Goal: Task Accomplishment & Management: Manage account settings

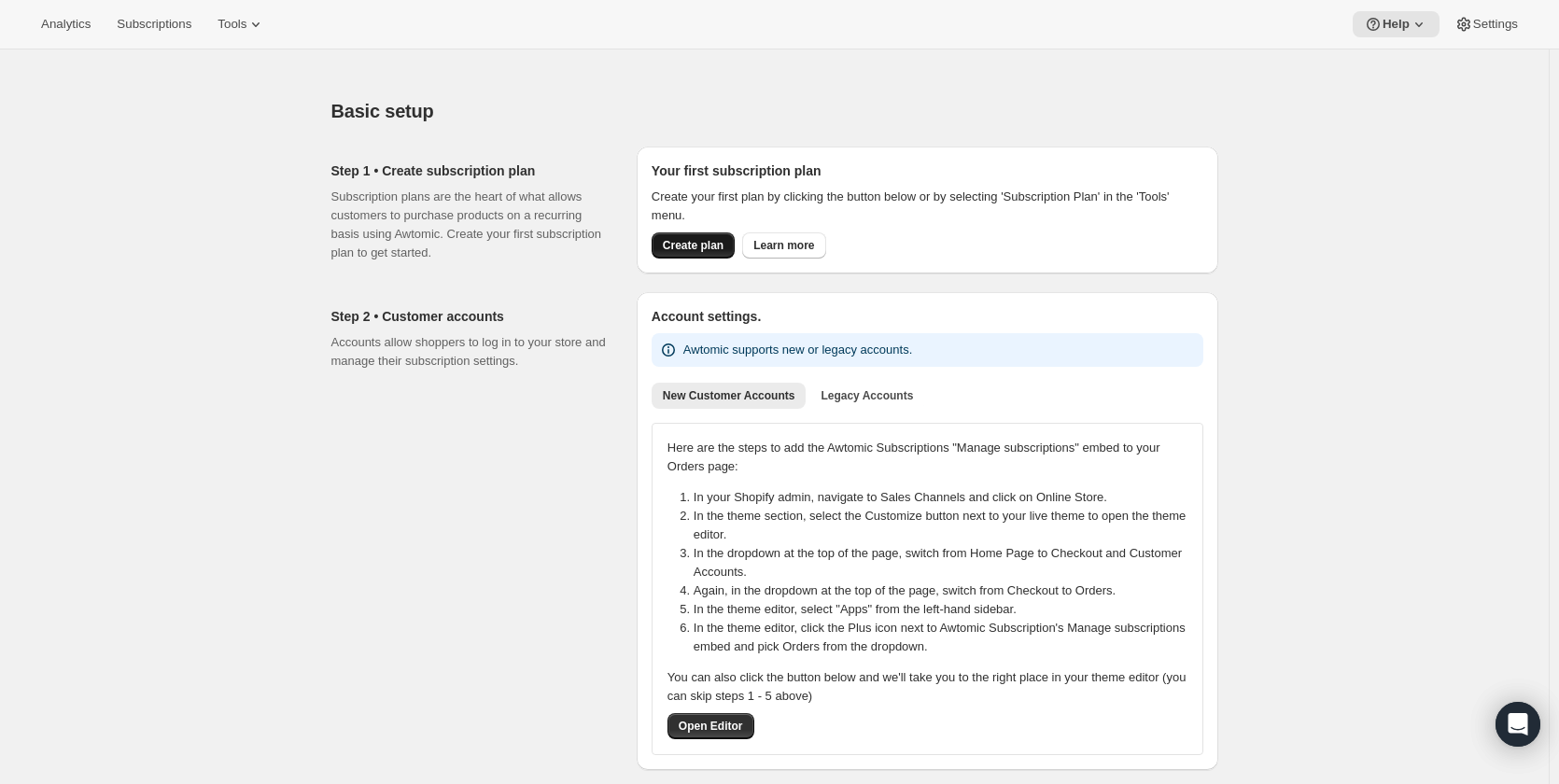
click at [707, 242] on span "Create plan" at bounding box center [693, 245] width 60 height 15
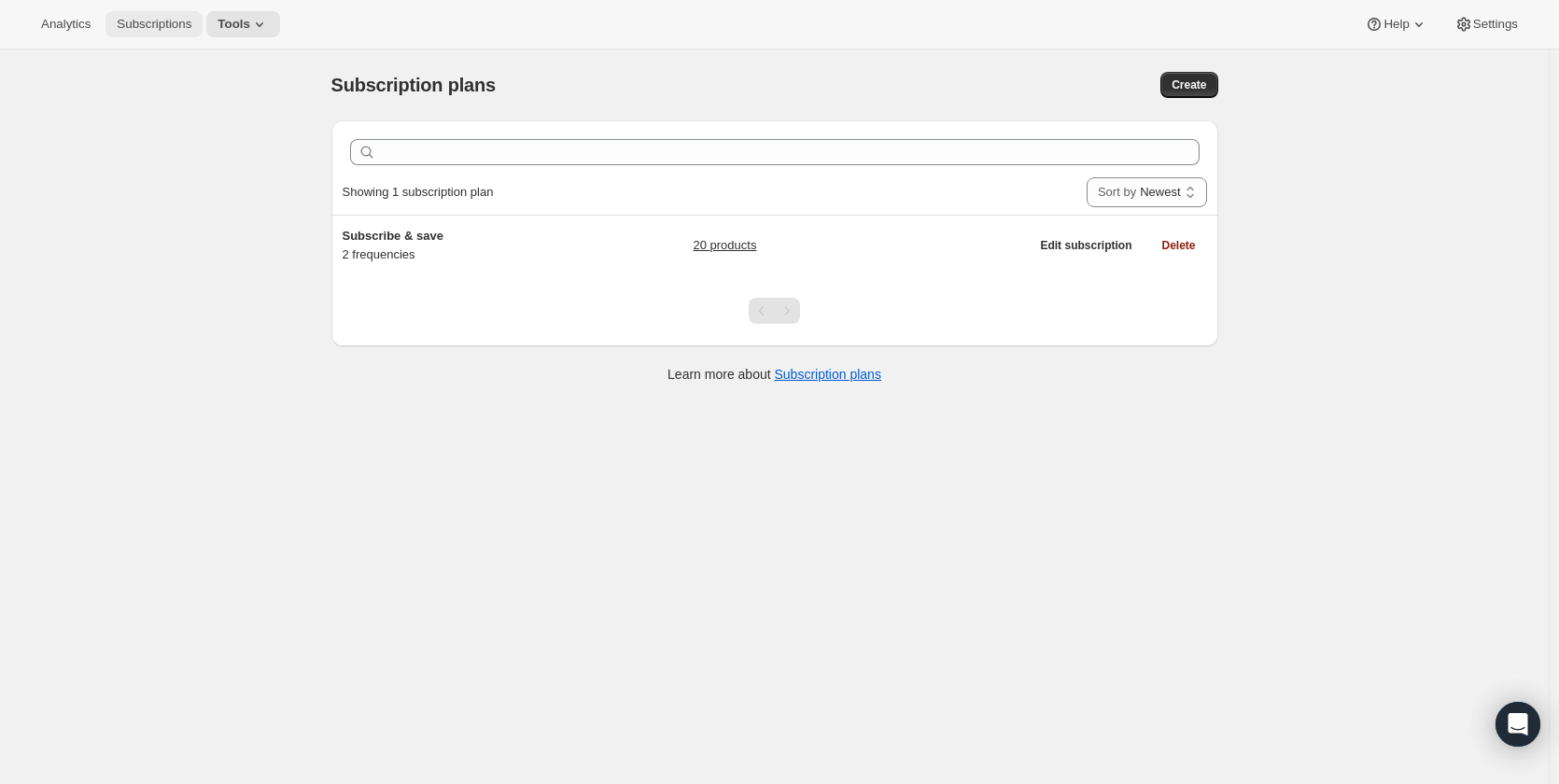
click at [148, 33] on button "Subscriptions" at bounding box center [154, 25] width 97 height 26
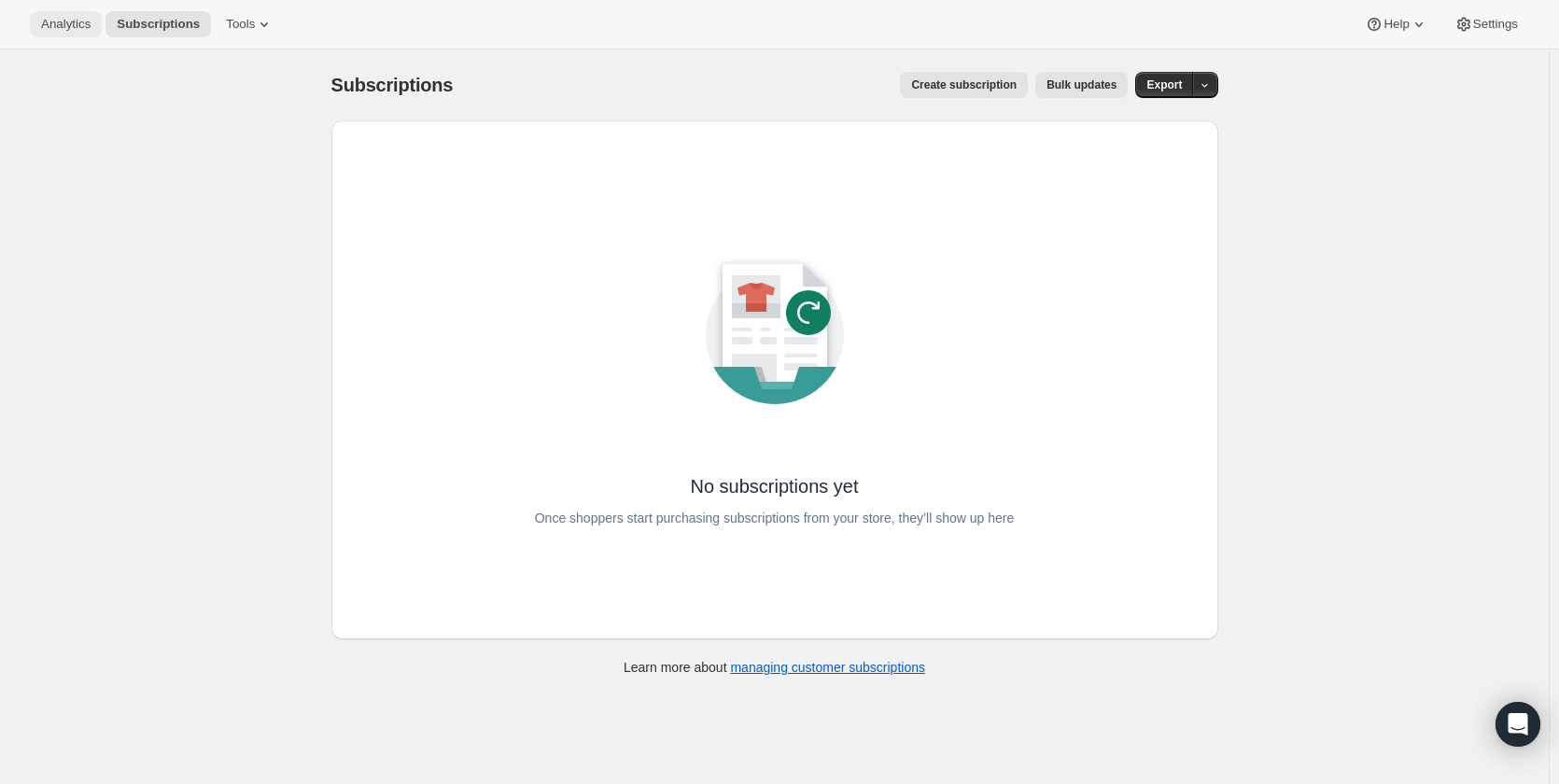
click at [84, 27] on span "Analytics" at bounding box center [66, 25] width 49 height 15
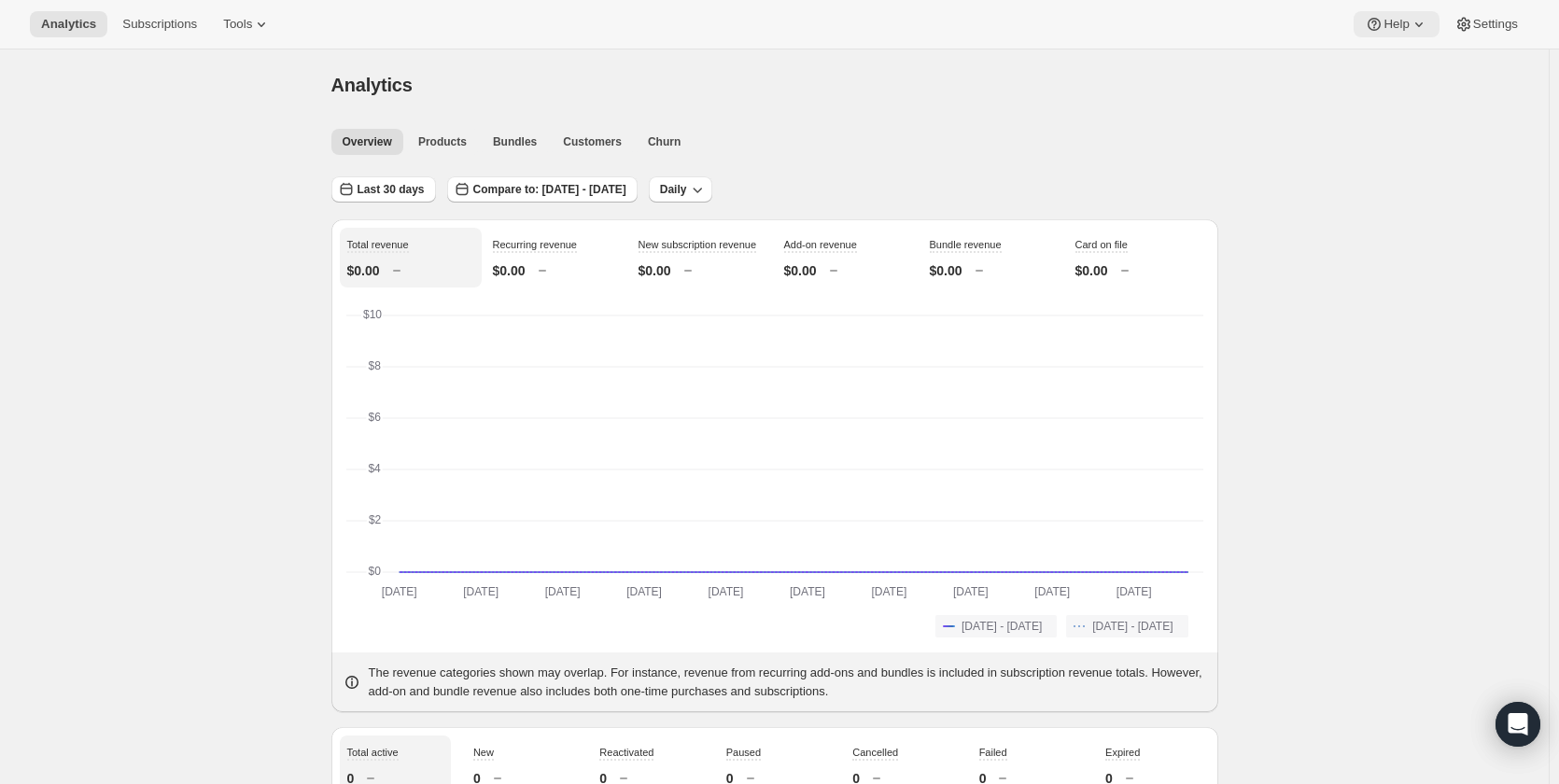
click at [1400, 21] on span "Help" at bounding box center [1396, 25] width 25 height 15
click at [1408, 64] on span "Setup guide" at bounding box center [1397, 62] width 64 height 14
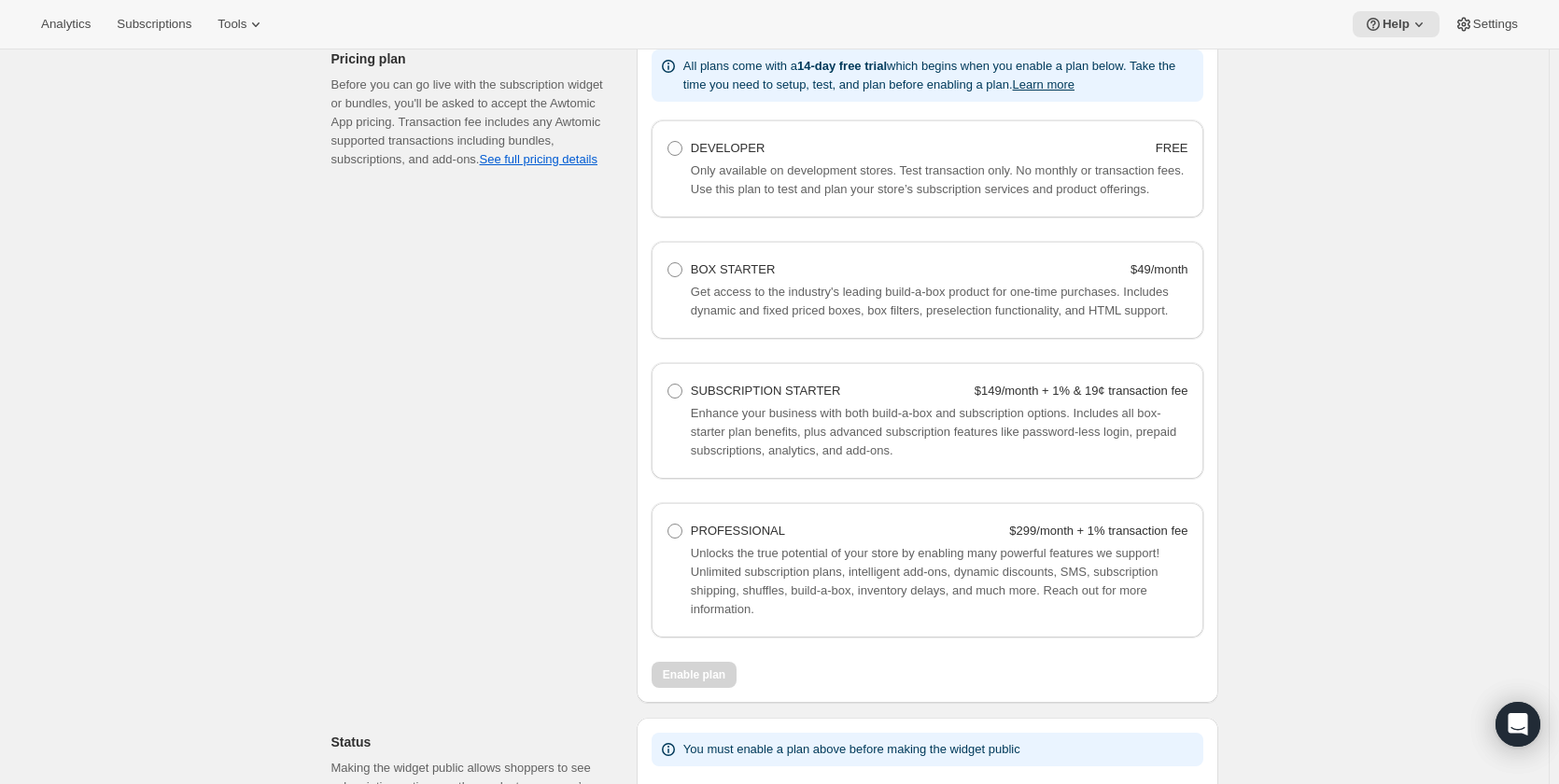
scroll to position [1120, 0]
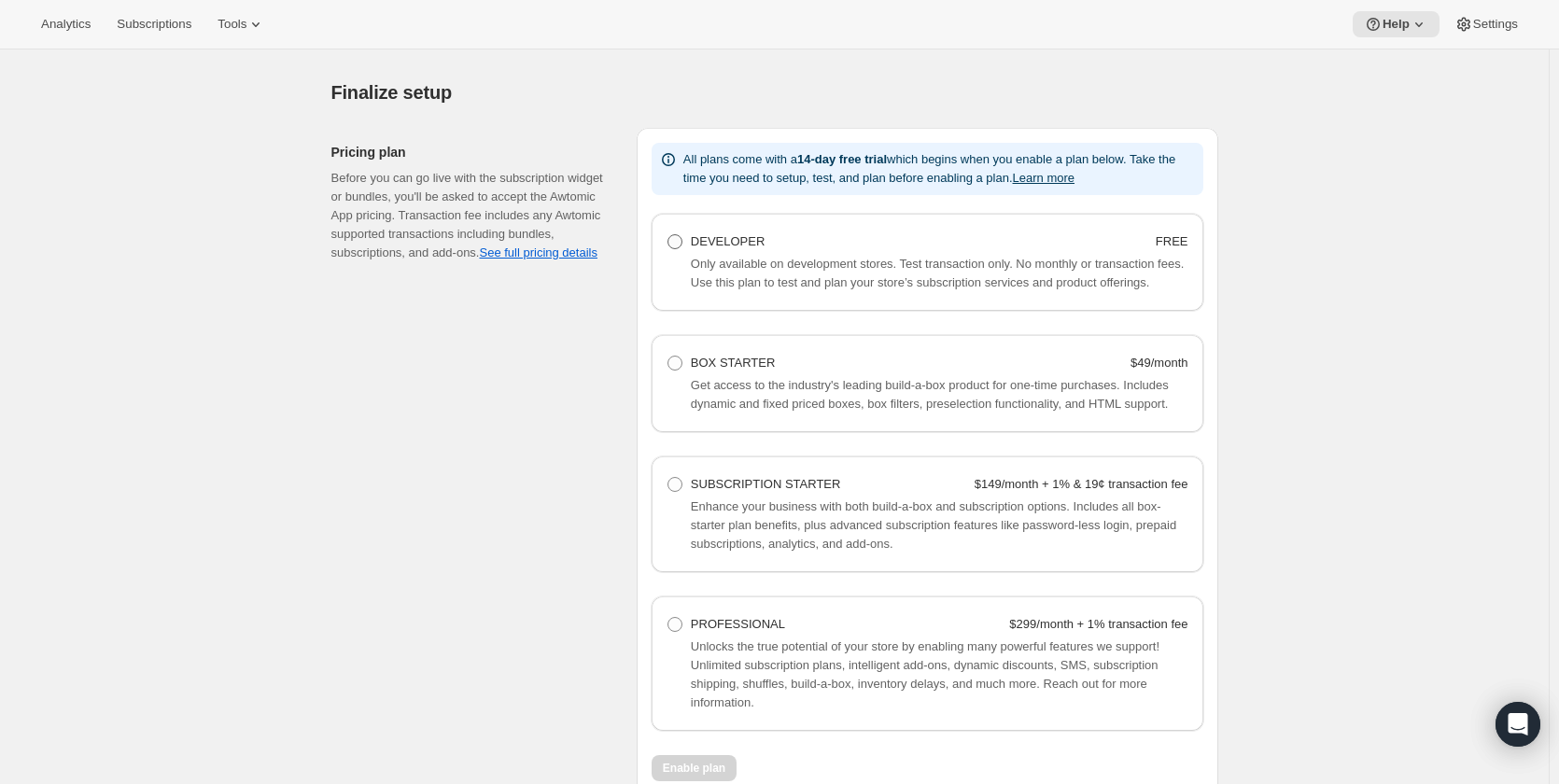
click at [726, 244] on span "DEVELOPER" at bounding box center [728, 241] width 74 height 14
click at [668, 235] on Developer "DEVELOPER FREE" at bounding box center [667, 234] width 1 height 1
radio Developer "true"
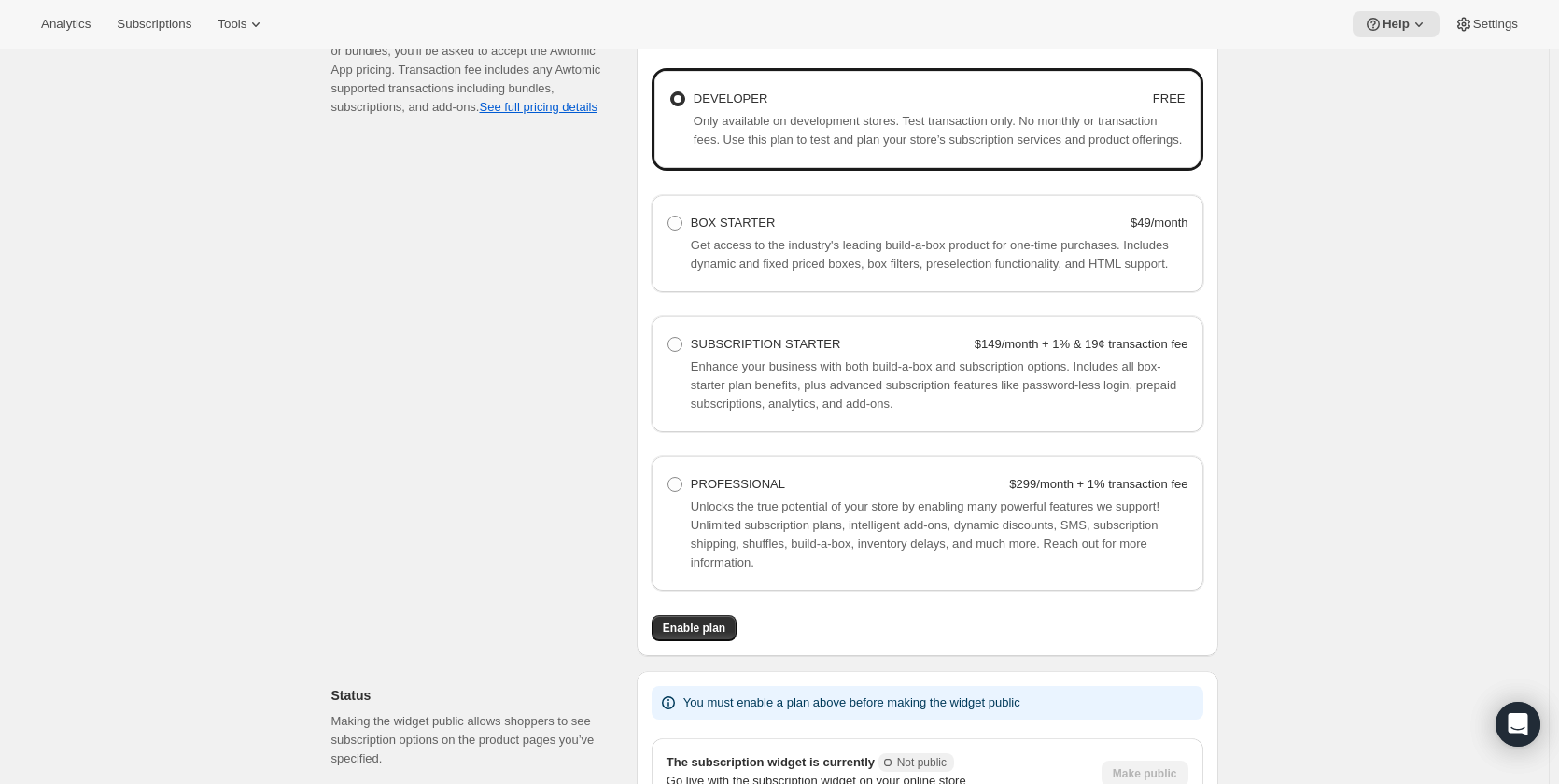
scroll to position [1400, 0]
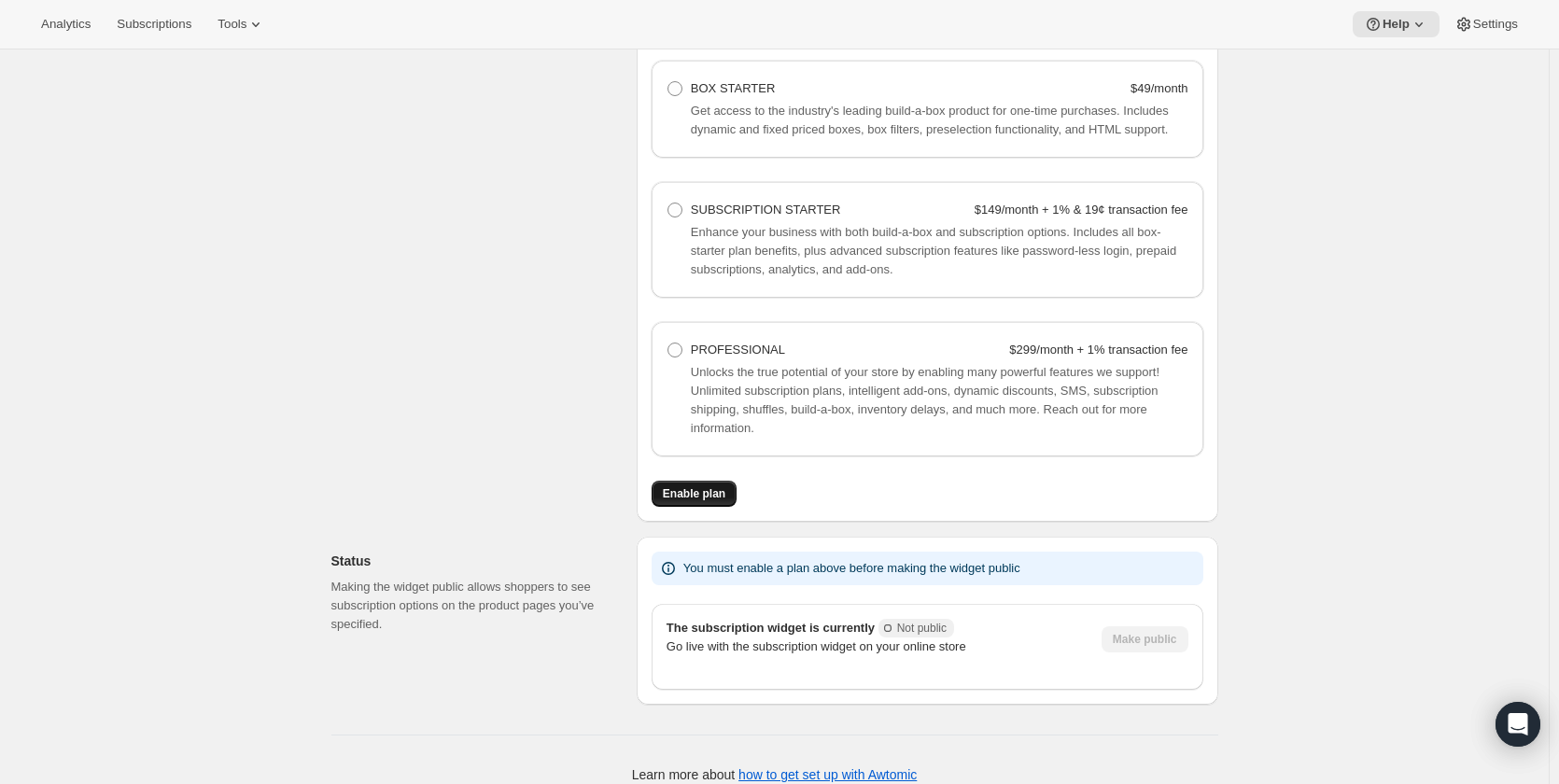
click at [701, 496] on span "Enable plan" at bounding box center [694, 493] width 62 height 15
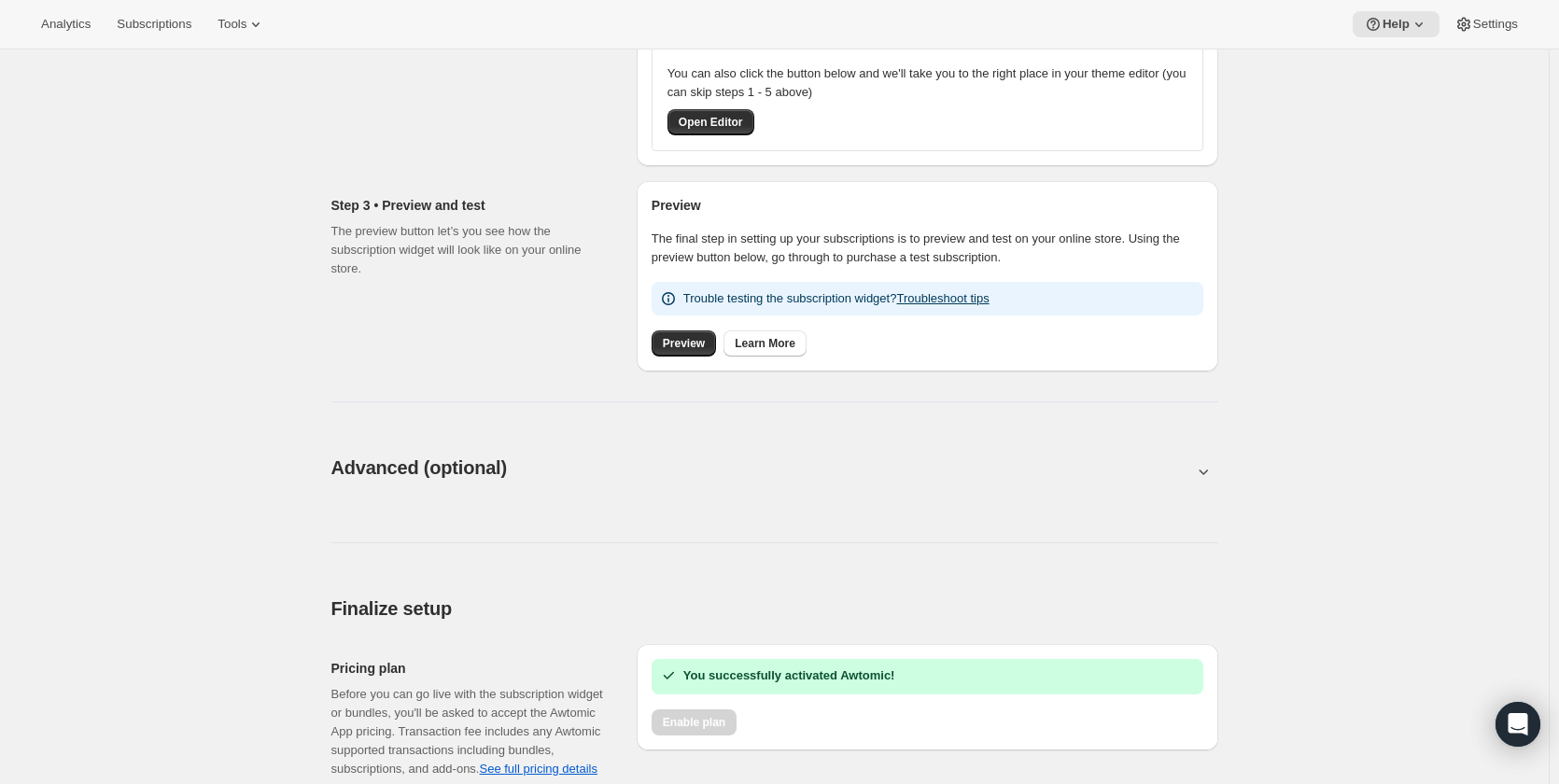
scroll to position [580, 0]
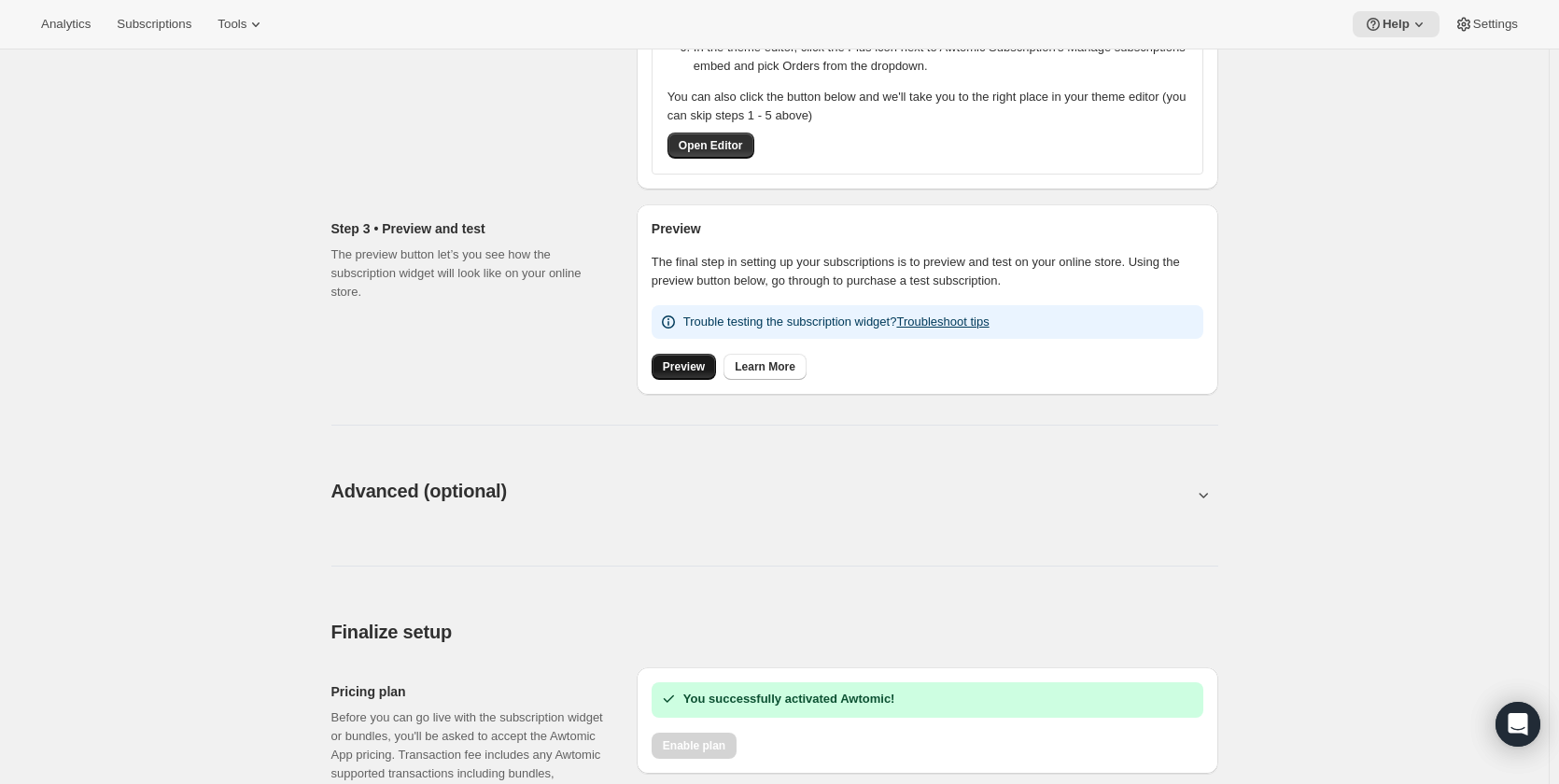
click at [699, 371] on span "Preview" at bounding box center [683, 367] width 42 height 15
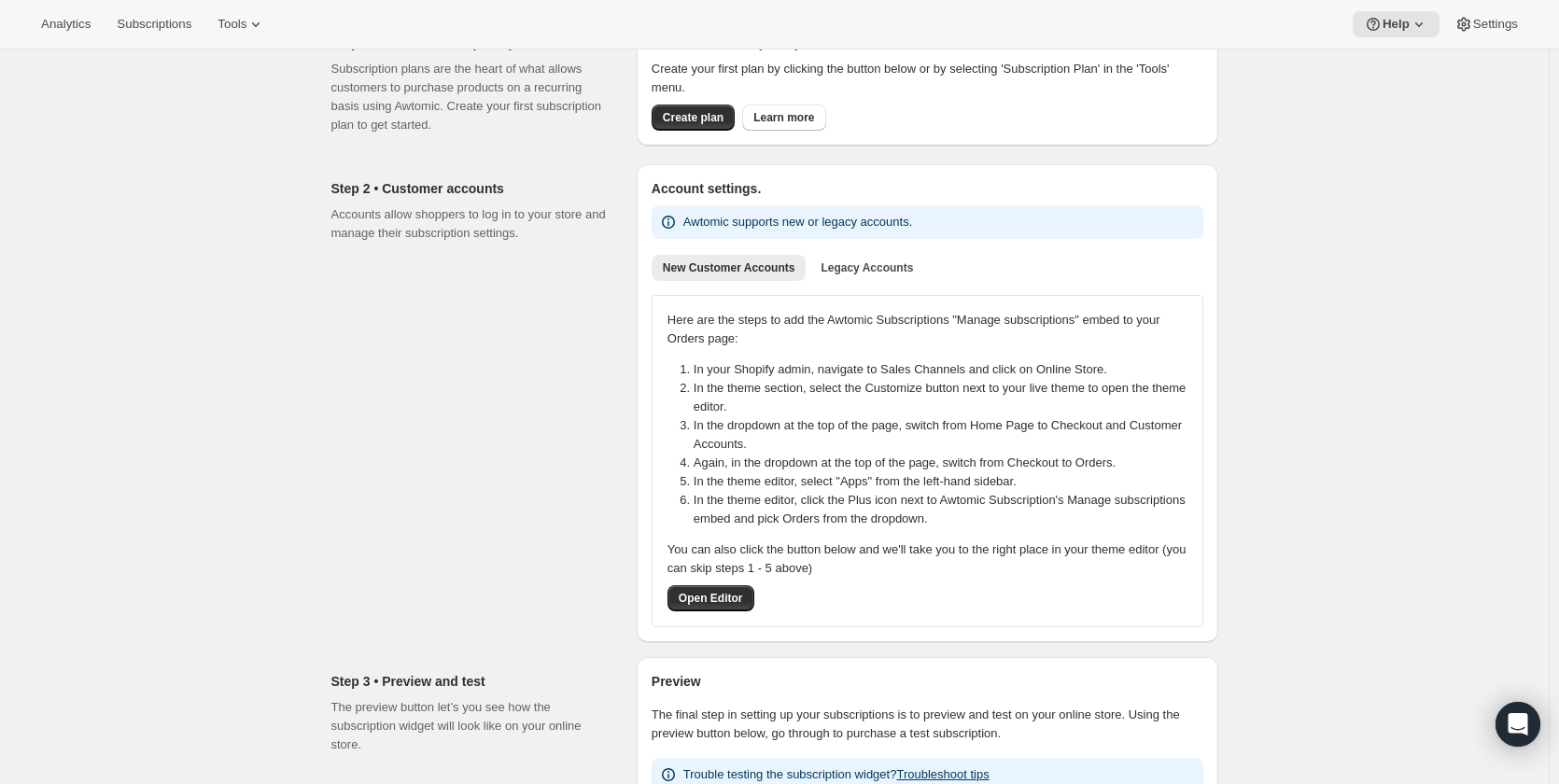
scroll to position [0, 0]
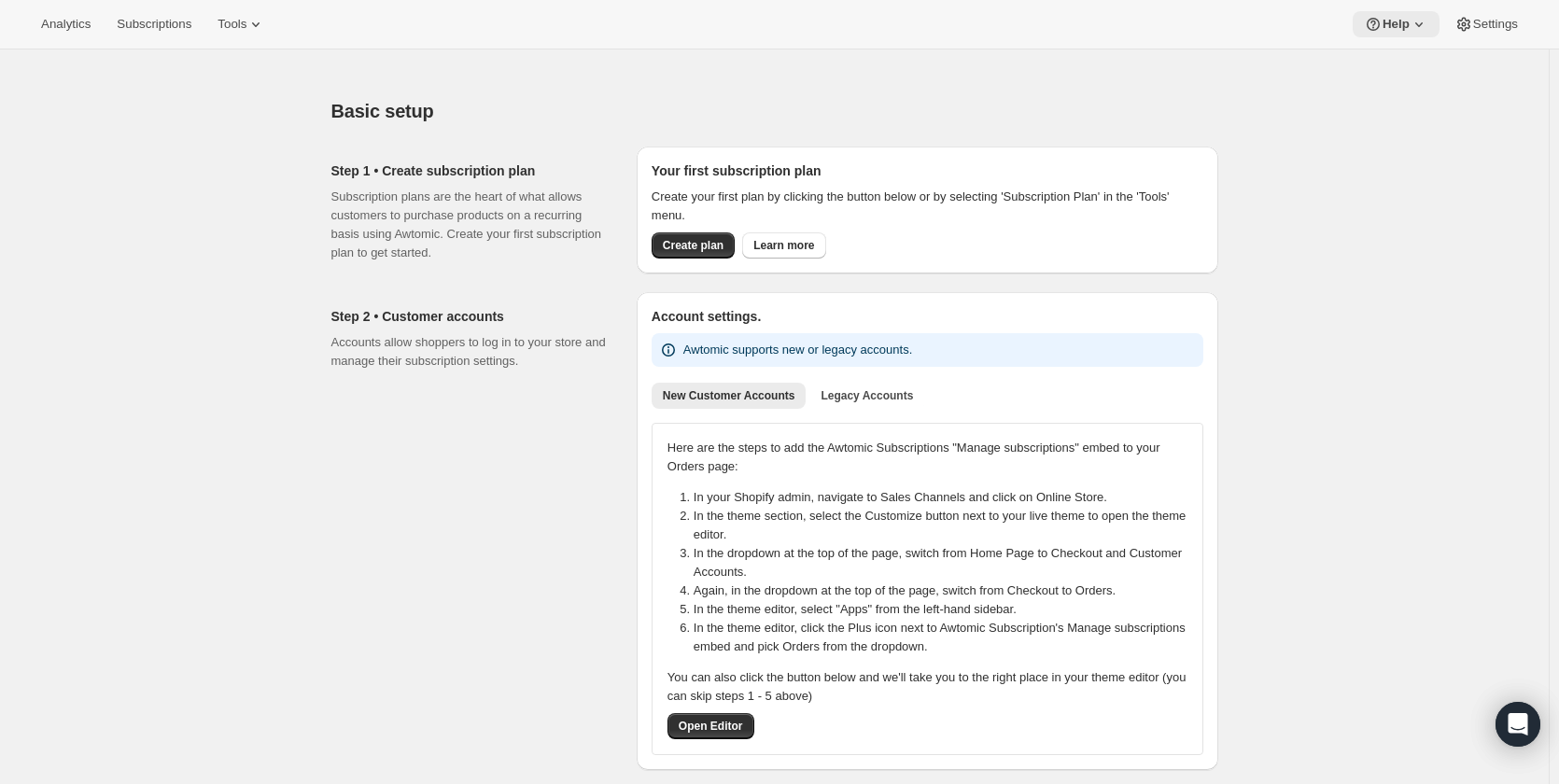
click at [1430, 29] on button "Help" at bounding box center [1397, 25] width 87 height 26
click at [1420, 92] on span "Help Center" at bounding box center [1397, 94] width 64 height 14
click at [246, 23] on icon at bounding box center [256, 25] width 19 height 19
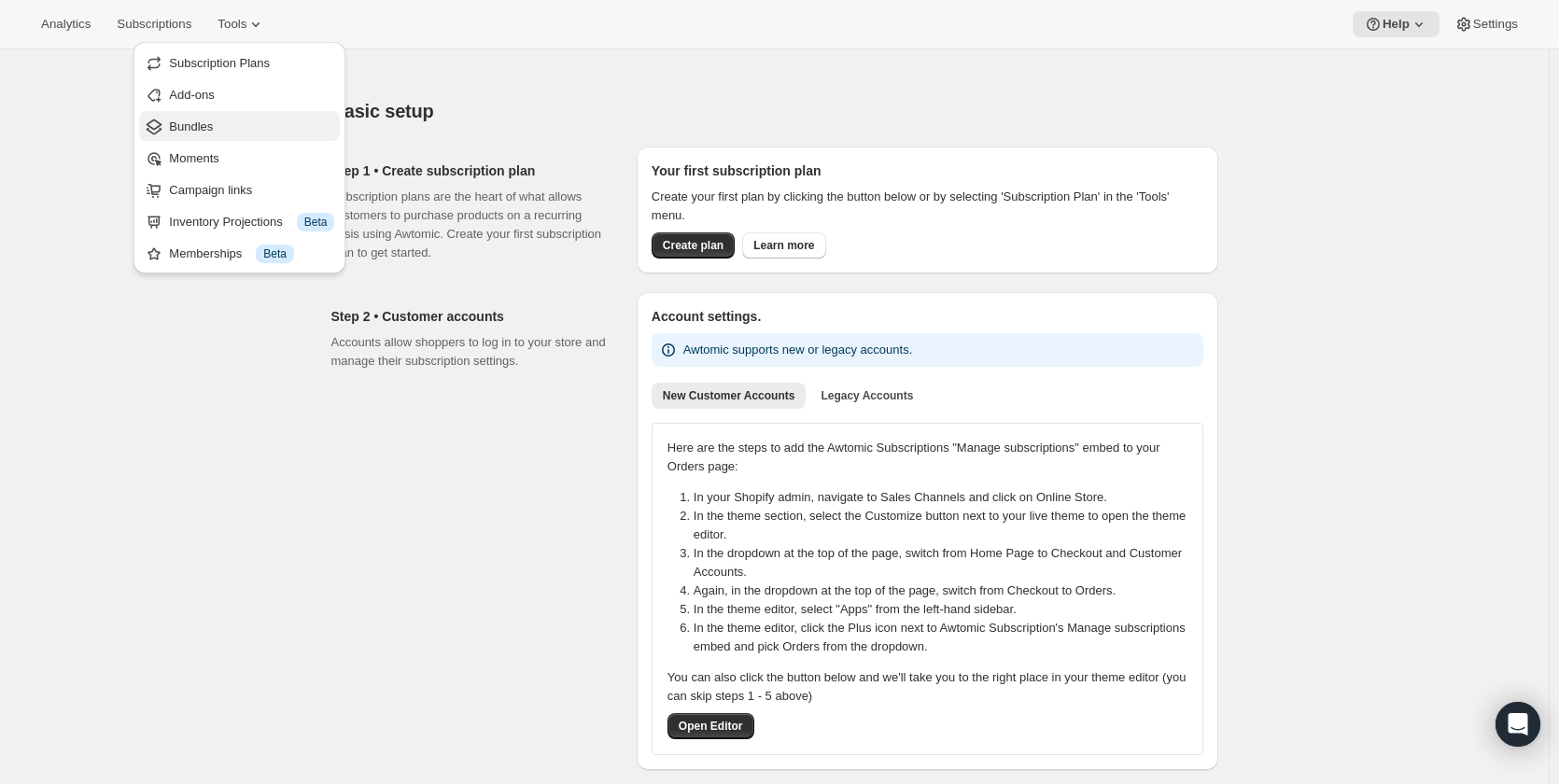
click at [241, 127] on span "Bundles" at bounding box center [251, 127] width 165 height 19
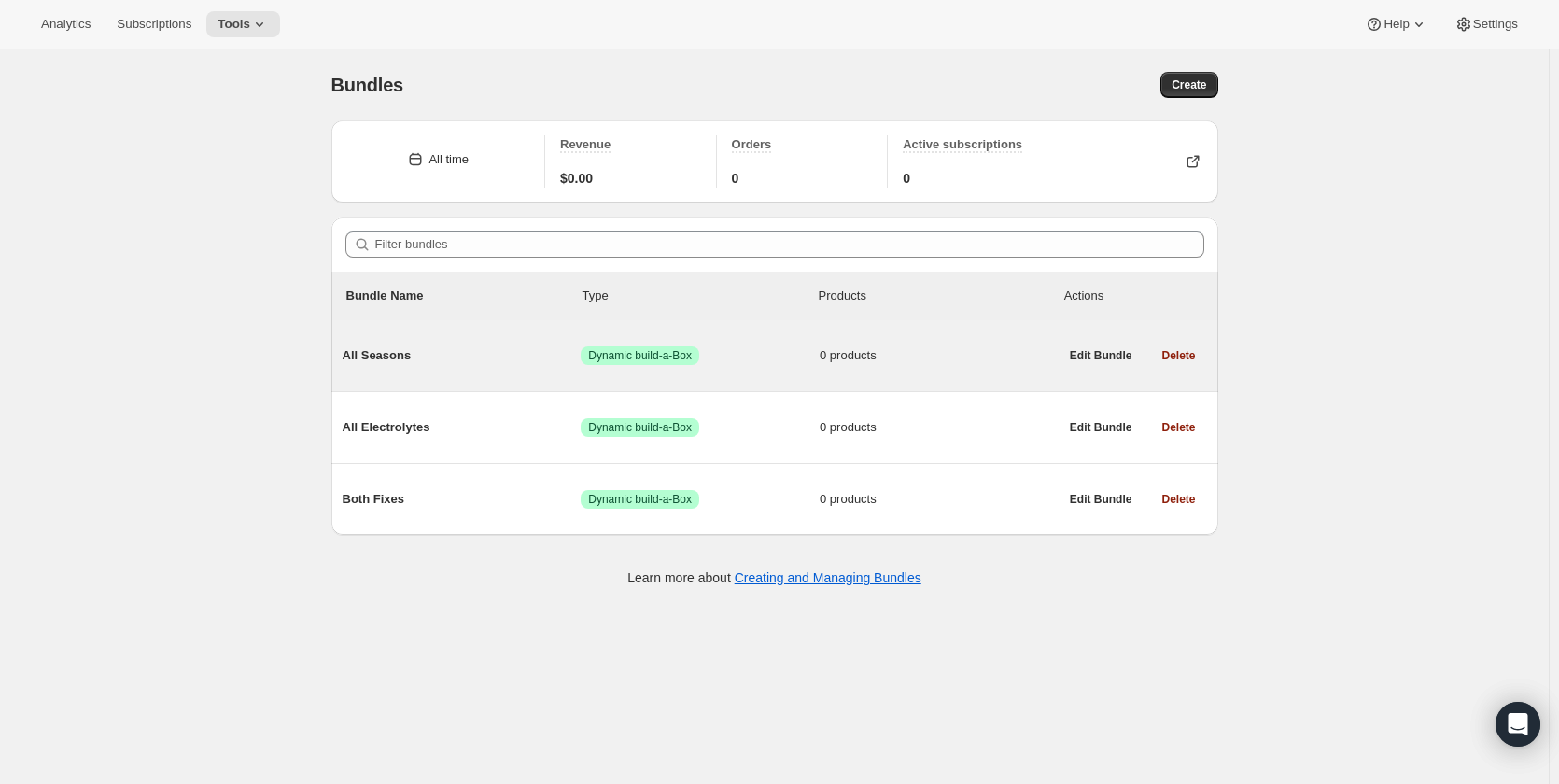
click at [395, 357] on span "All Seasons" at bounding box center [461, 356] width 239 height 19
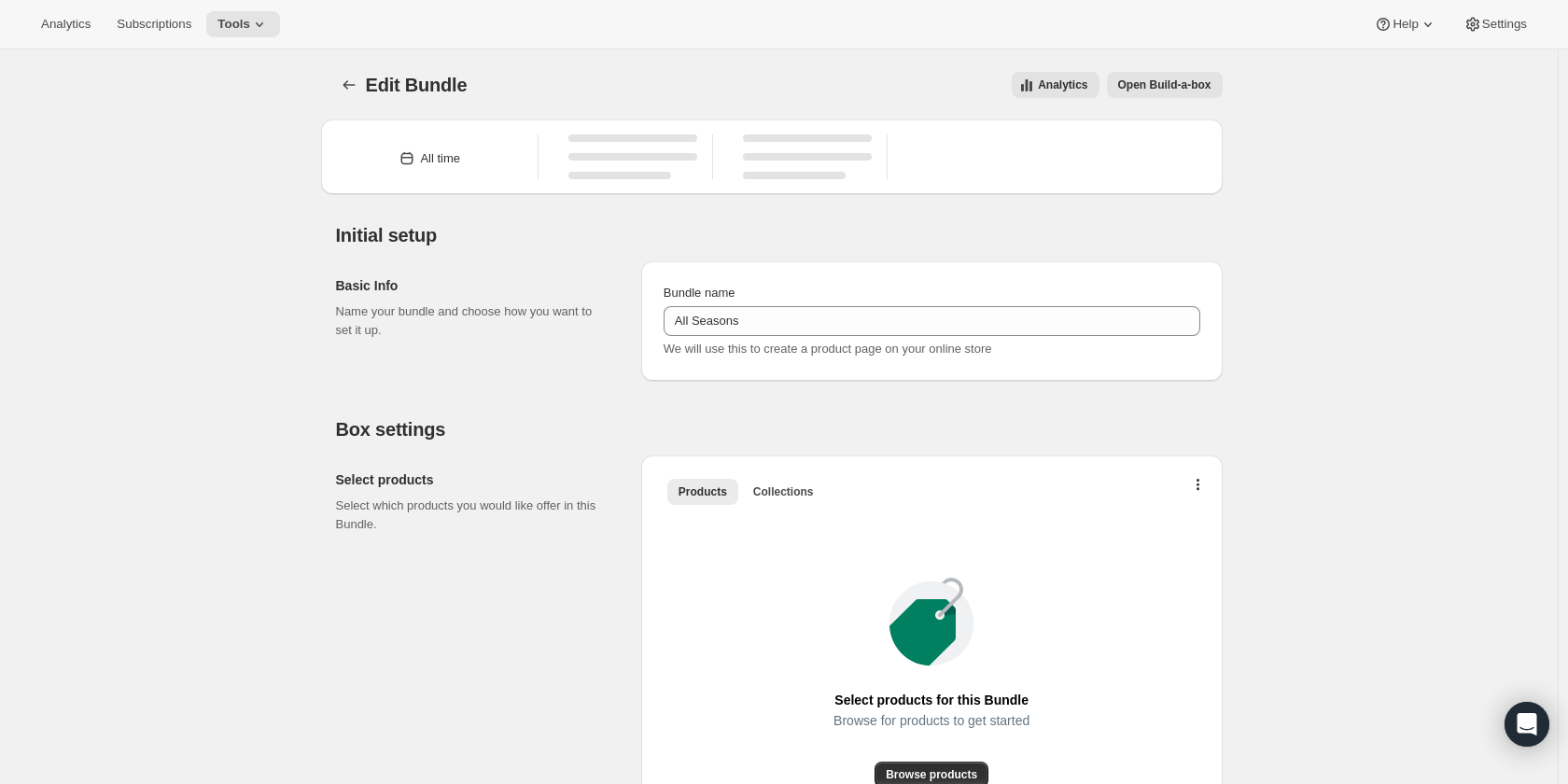
type input "All Seasons"
radio input "true"
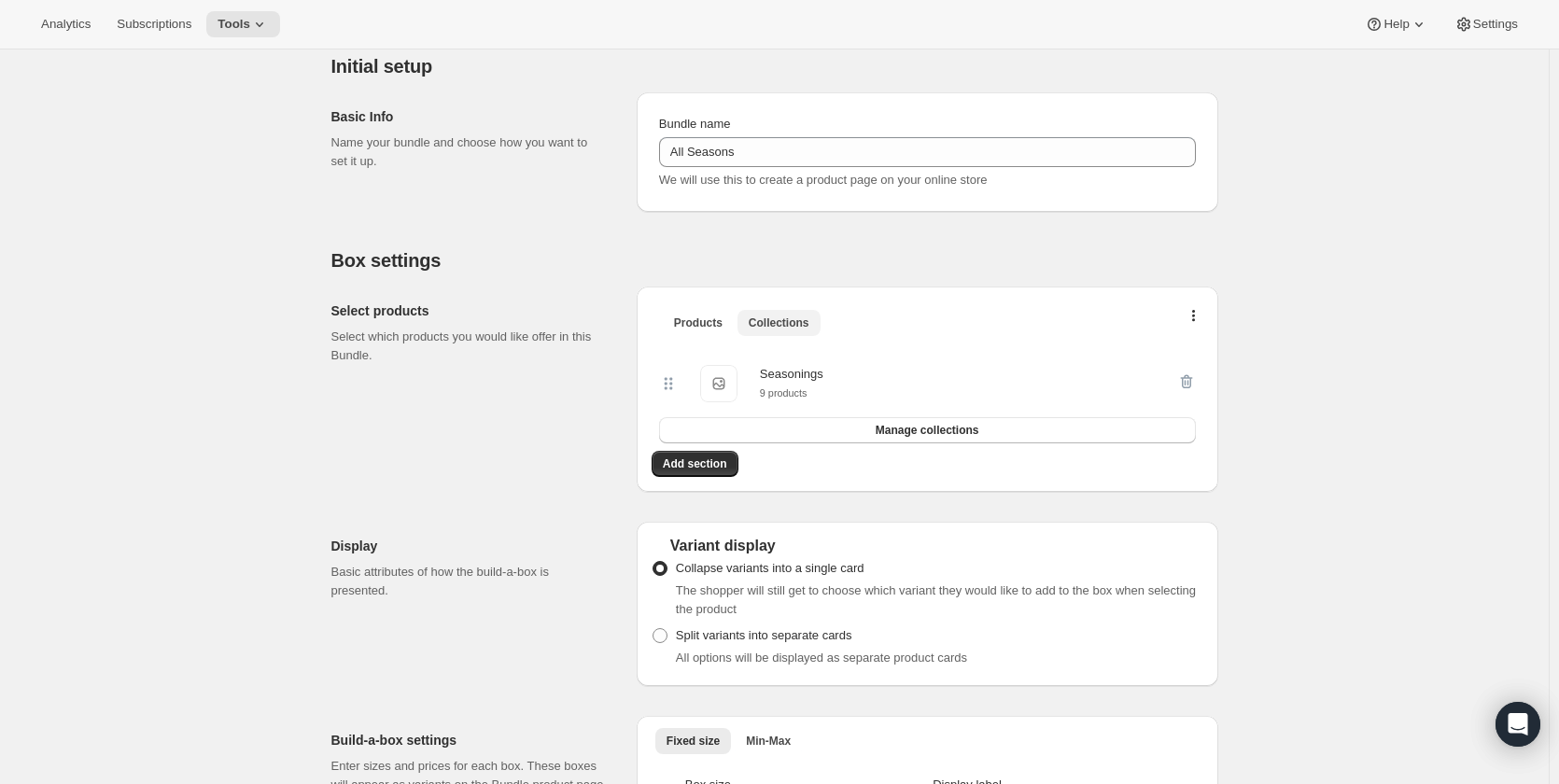
scroll to position [187, 0]
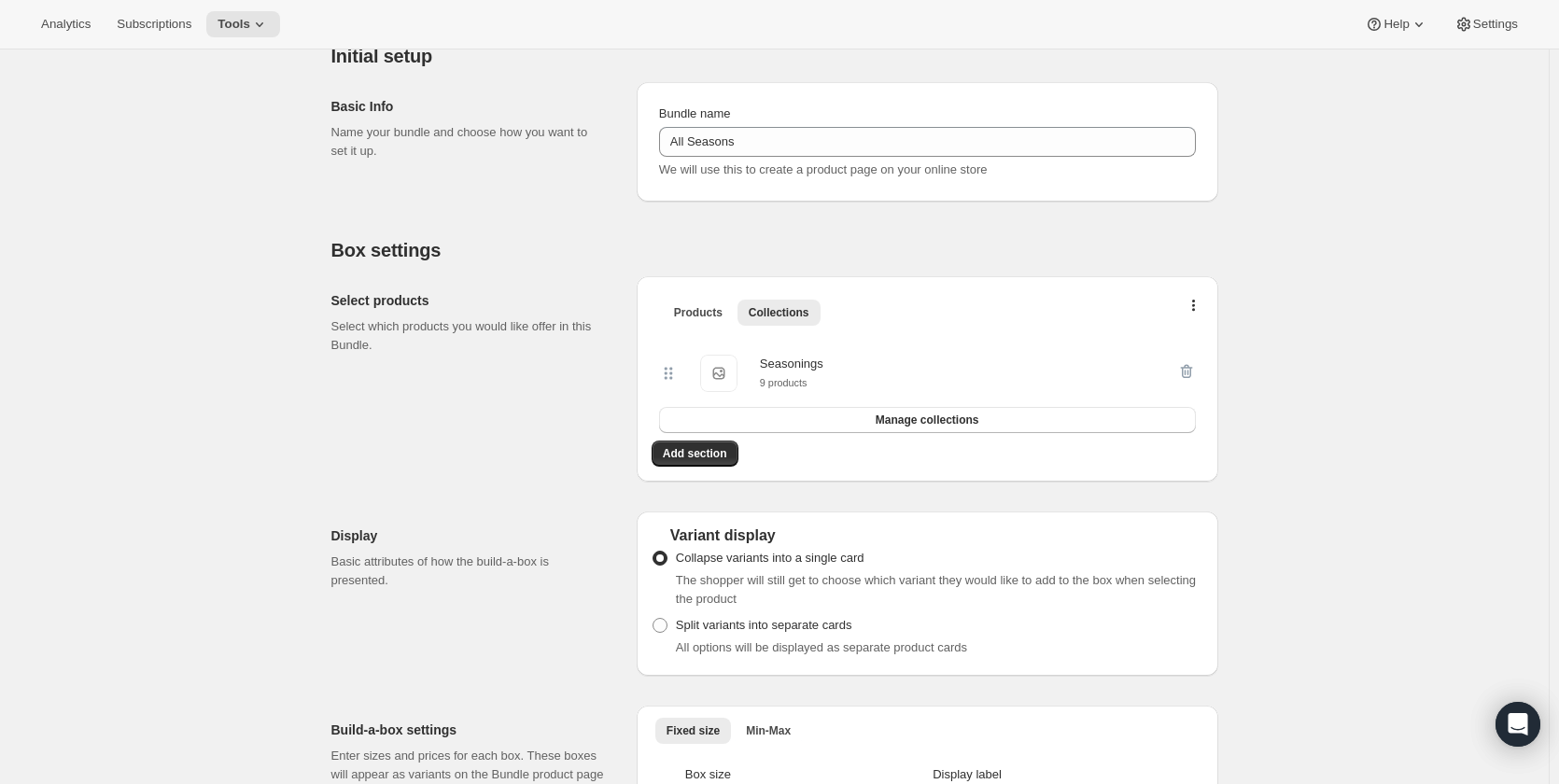
click at [800, 380] on small "9 products" at bounding box center [783, 383] width 47 height 11
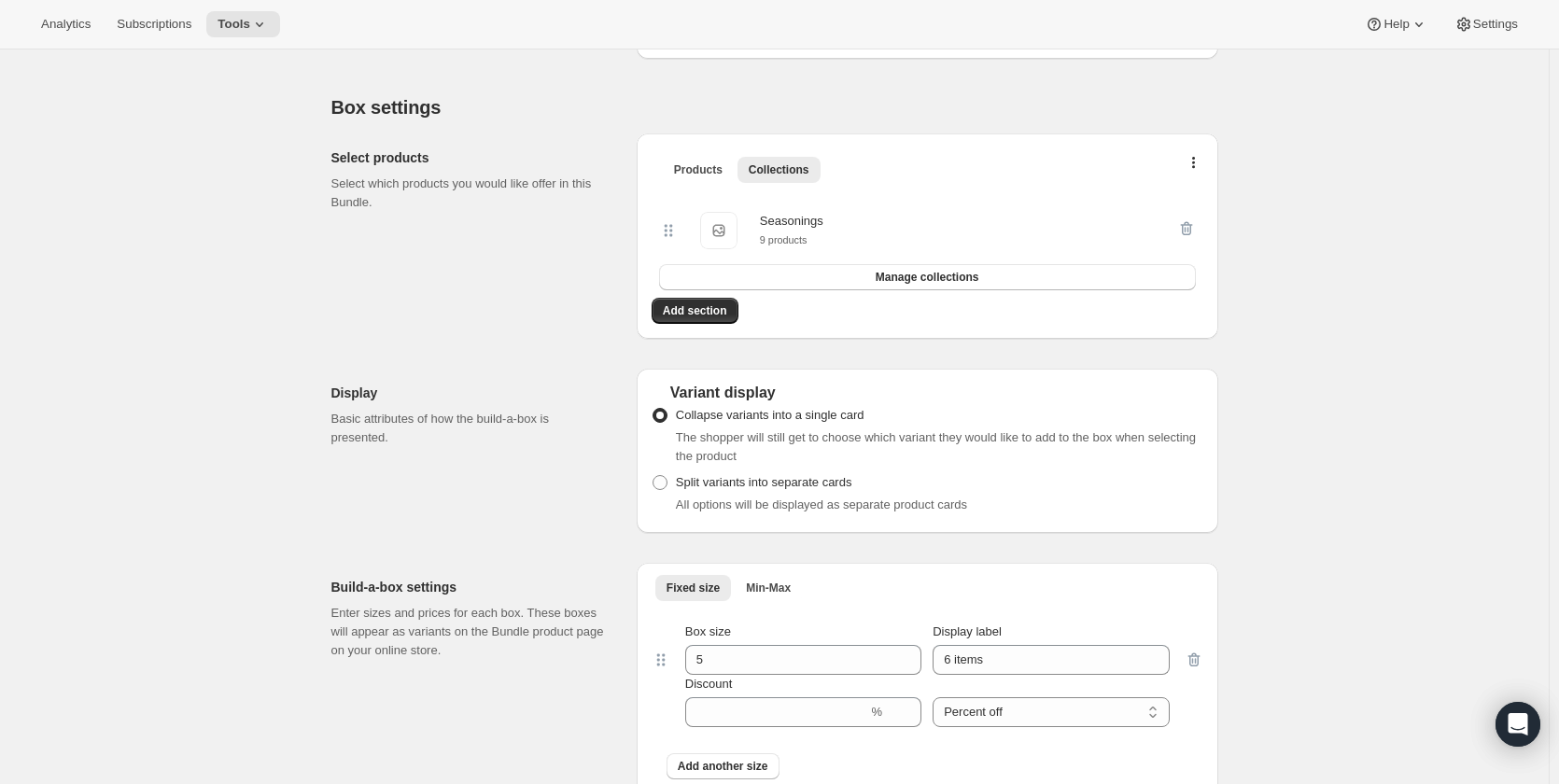
scroll to position [0, 0]
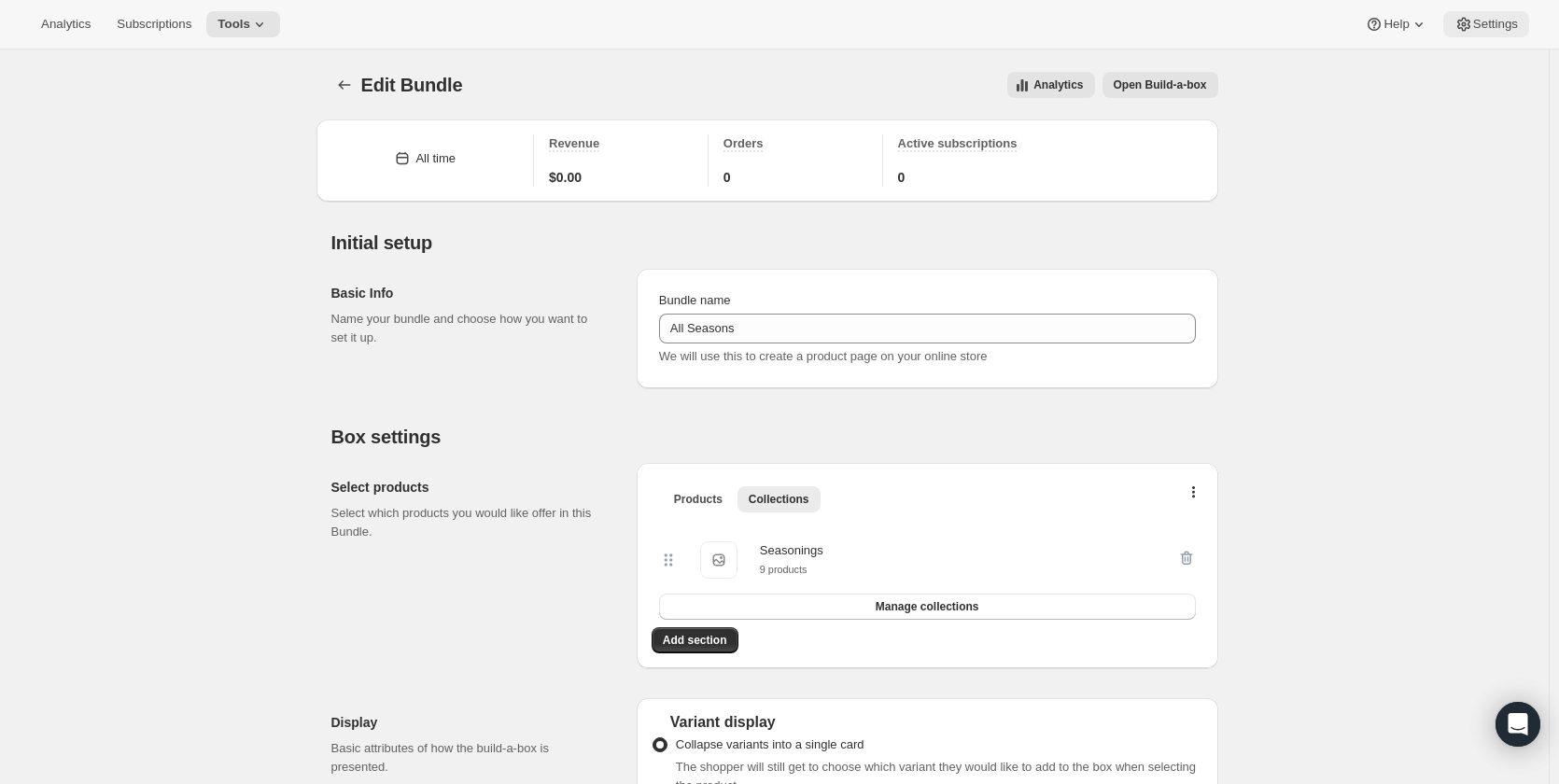
click at [1477, 27] on span "Settings" at bounding box center [1495, 25] width 44 height 15
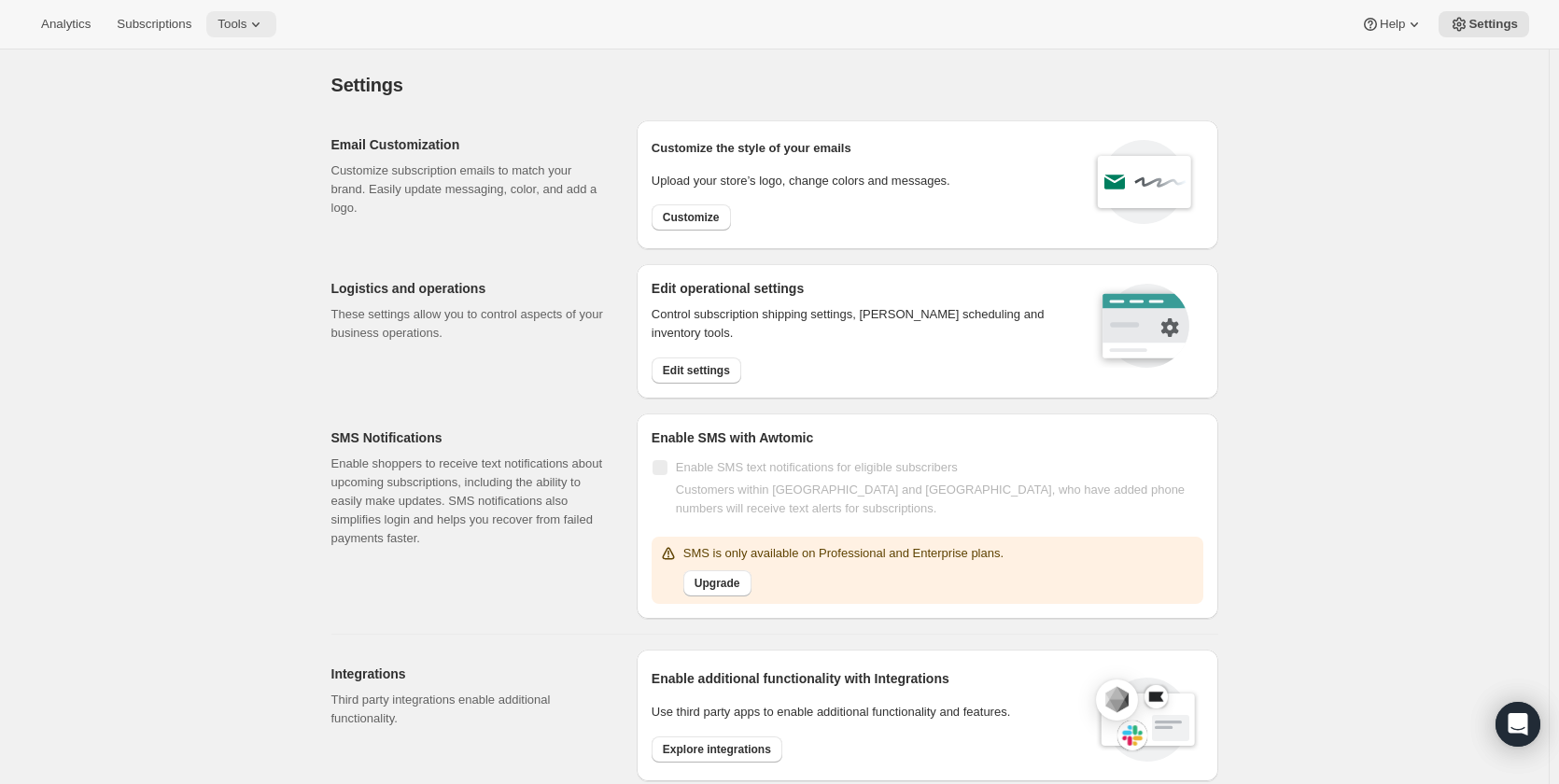
click at [232, 25] on span "Tools" at bounding box center [232, 25] width 29 height 15
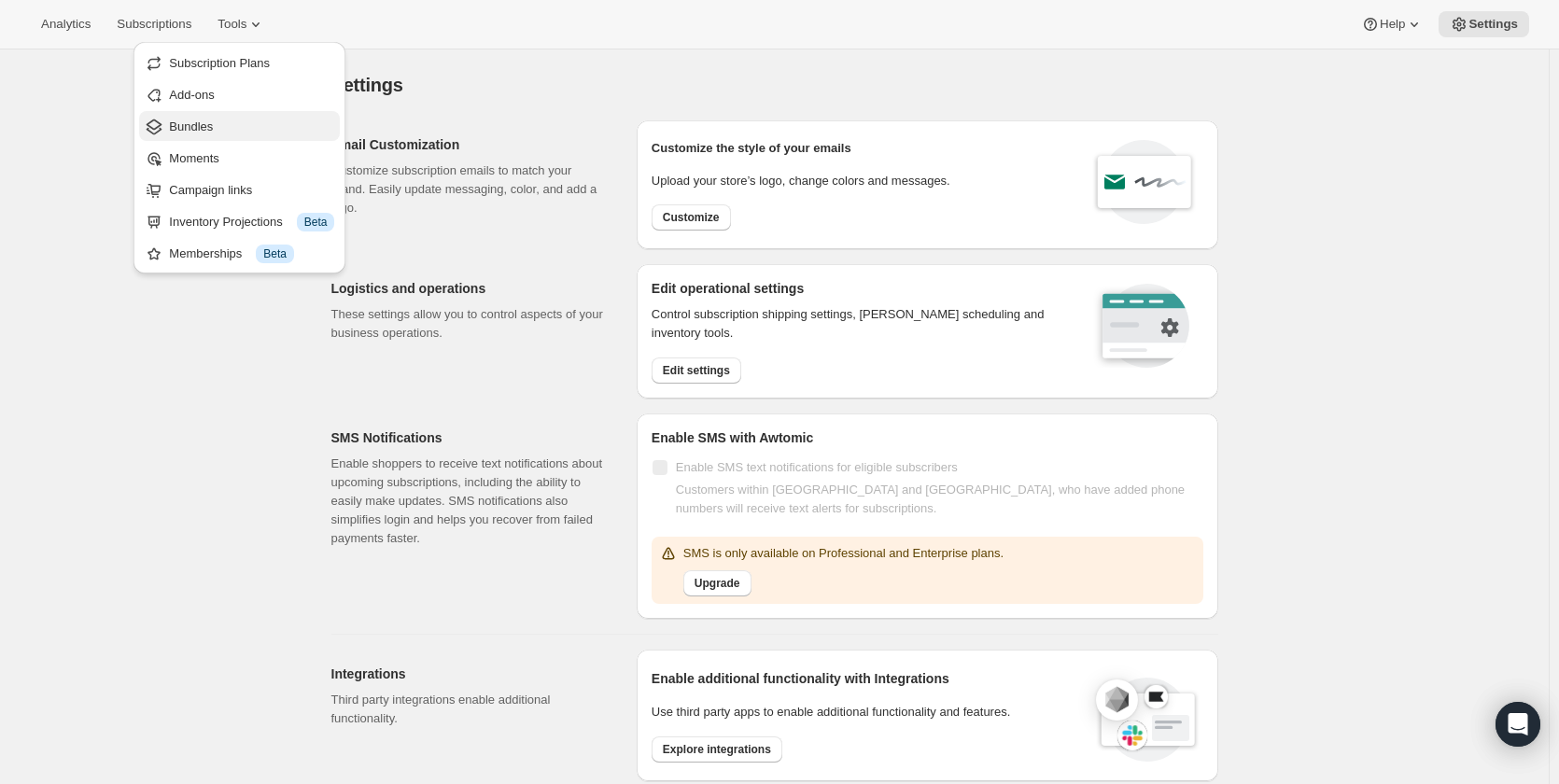
click at [234, 128] on span "Bundles" at bounding box center [251, 127] width 165 height 19
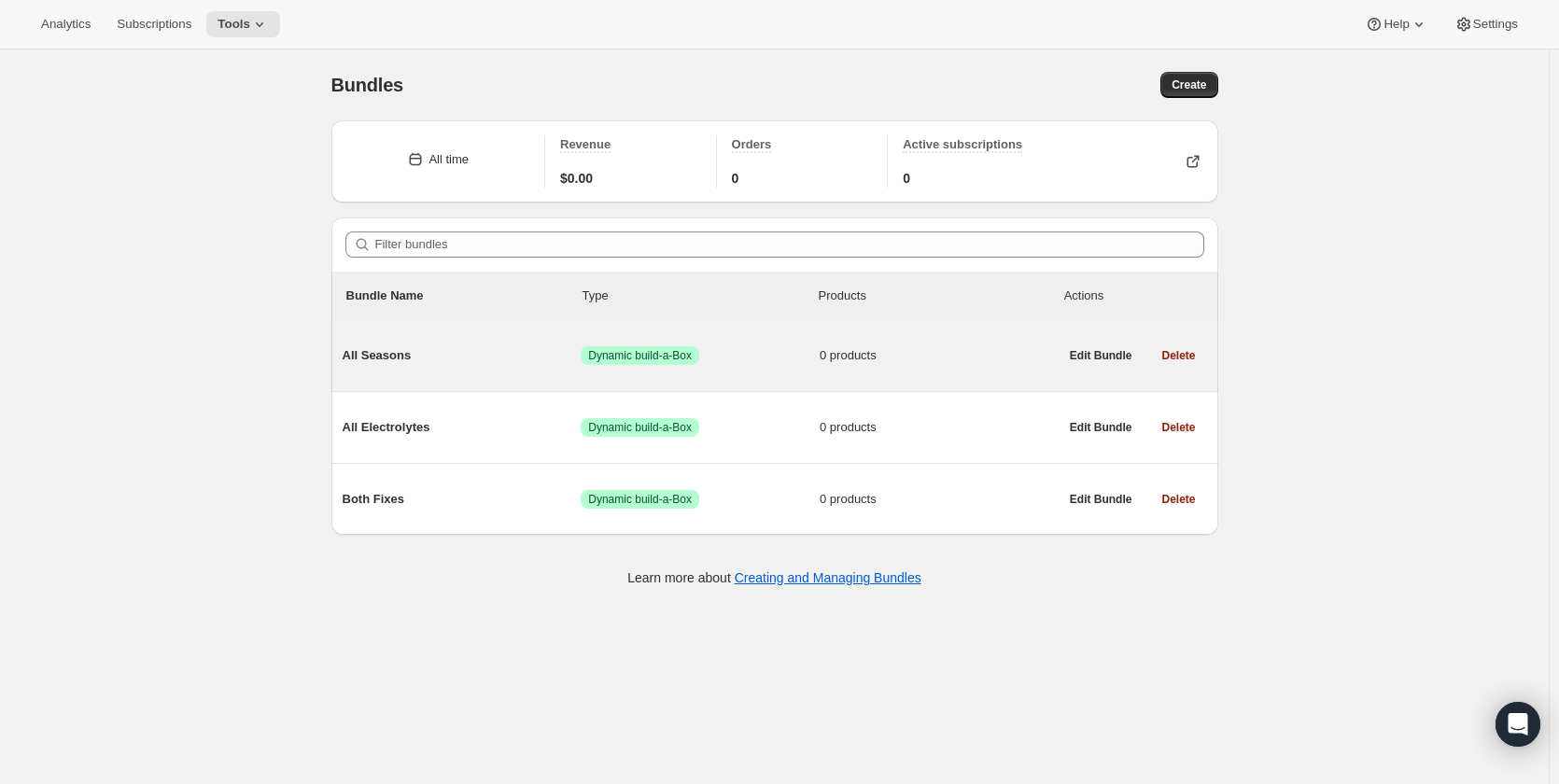
click at [377, 361] on span "All Seasons" at bounding box center [461, 356] width 239 height 19
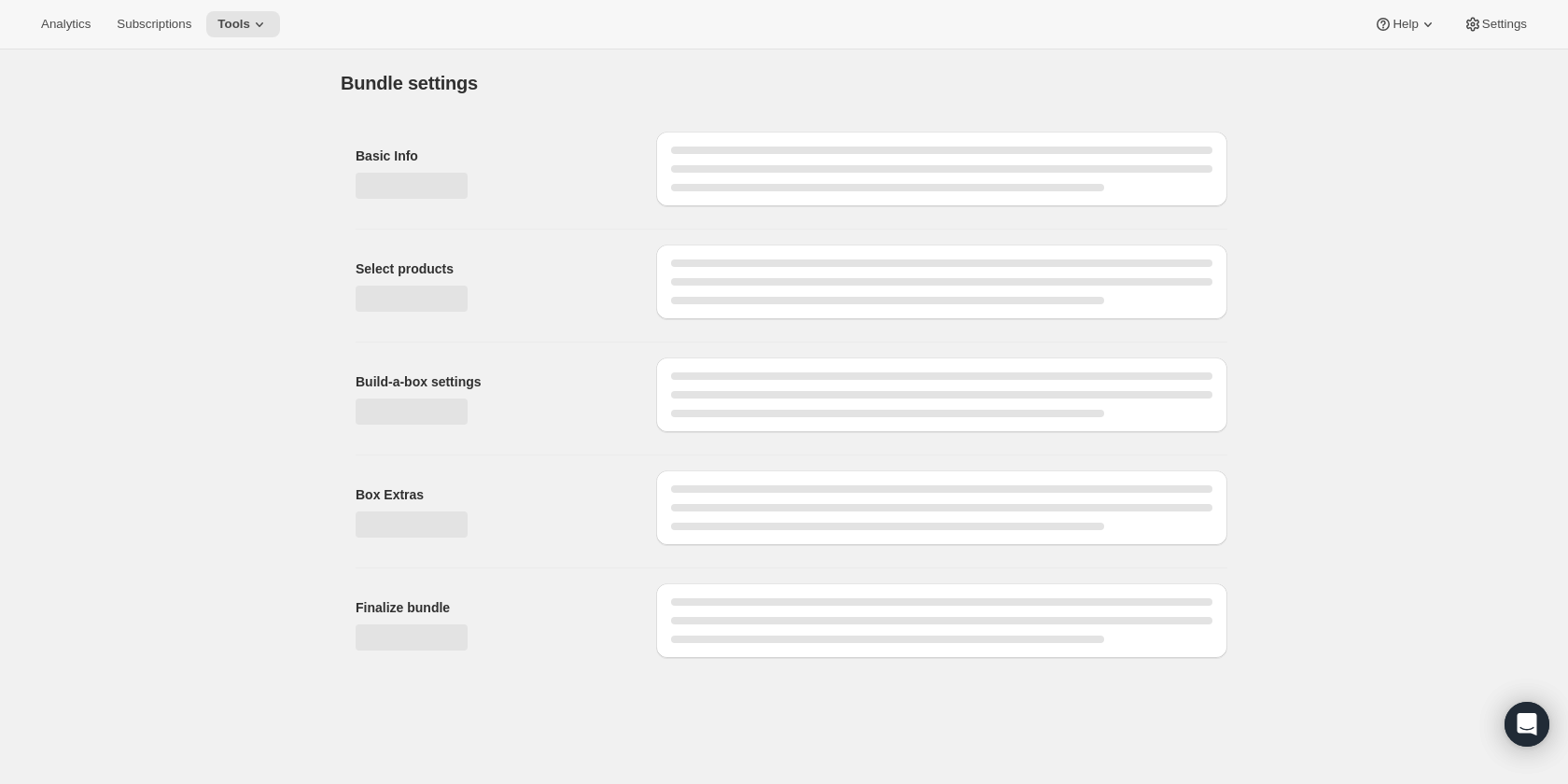
type input "All Seasons"
radio input "true"
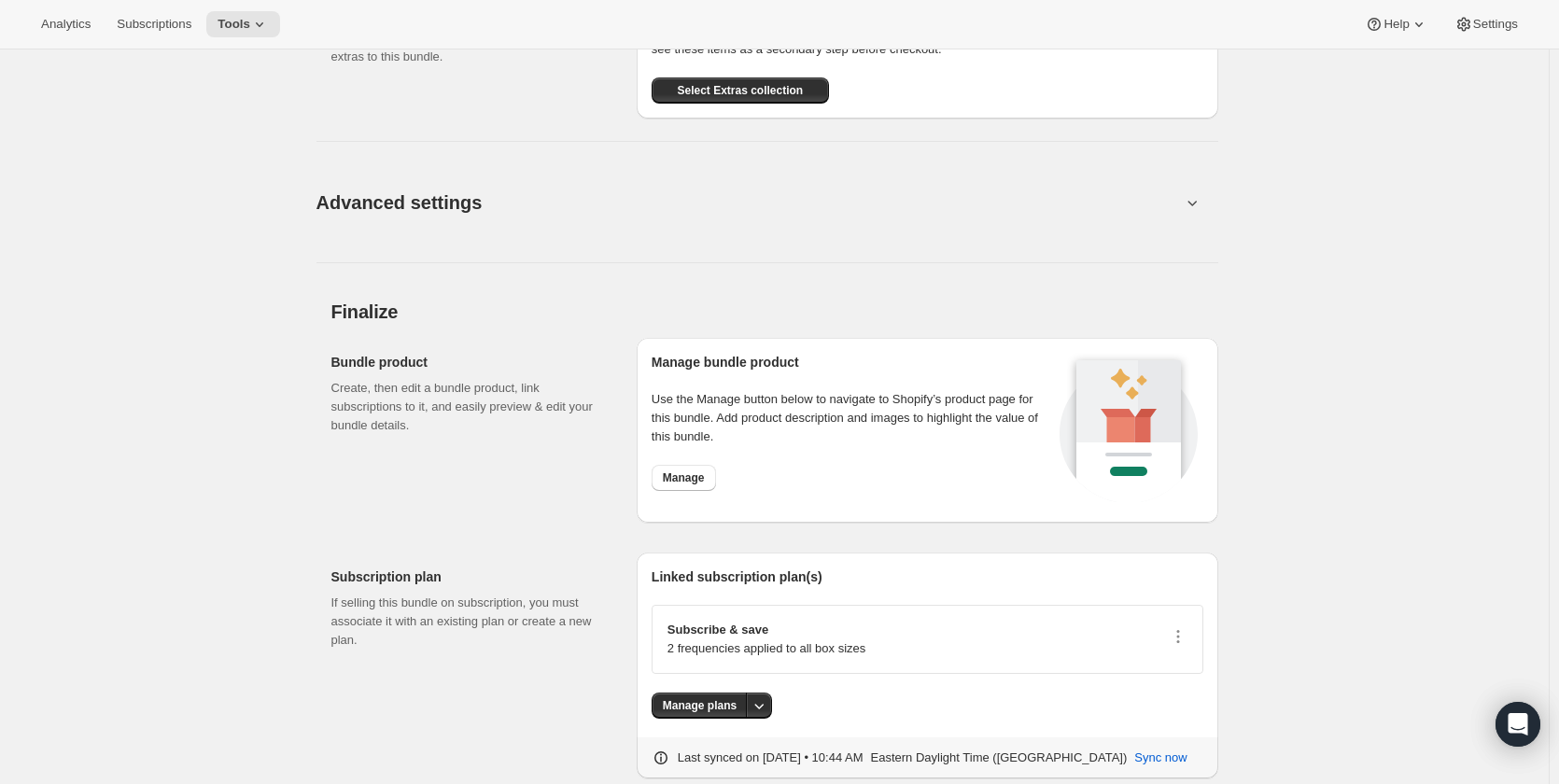
scroll to position [1224, 0]
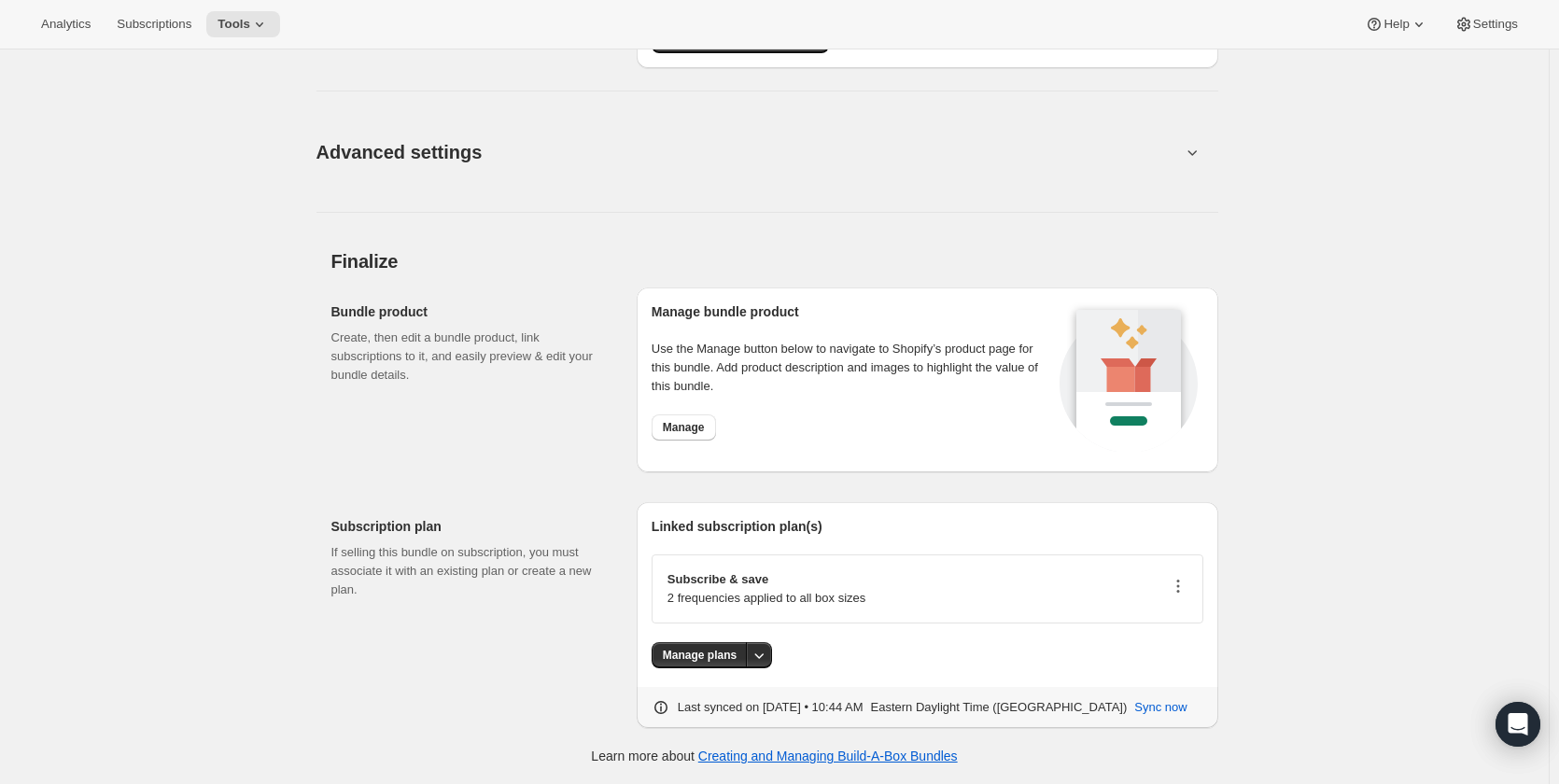
click at [1179, 588] on icon "button" at bounding box center [1179, 586] width 19 height 19
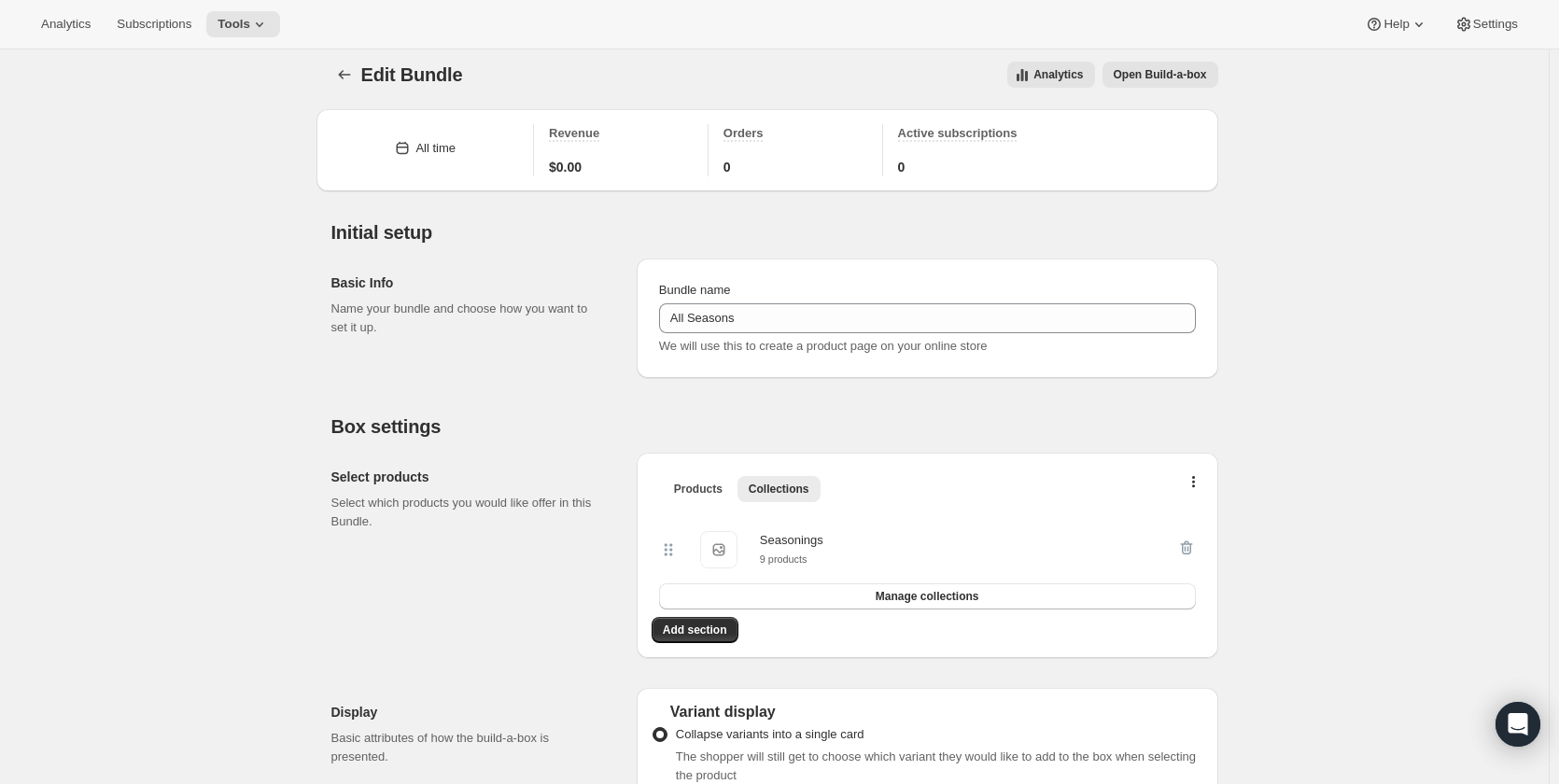
scroll to position [0, 0]
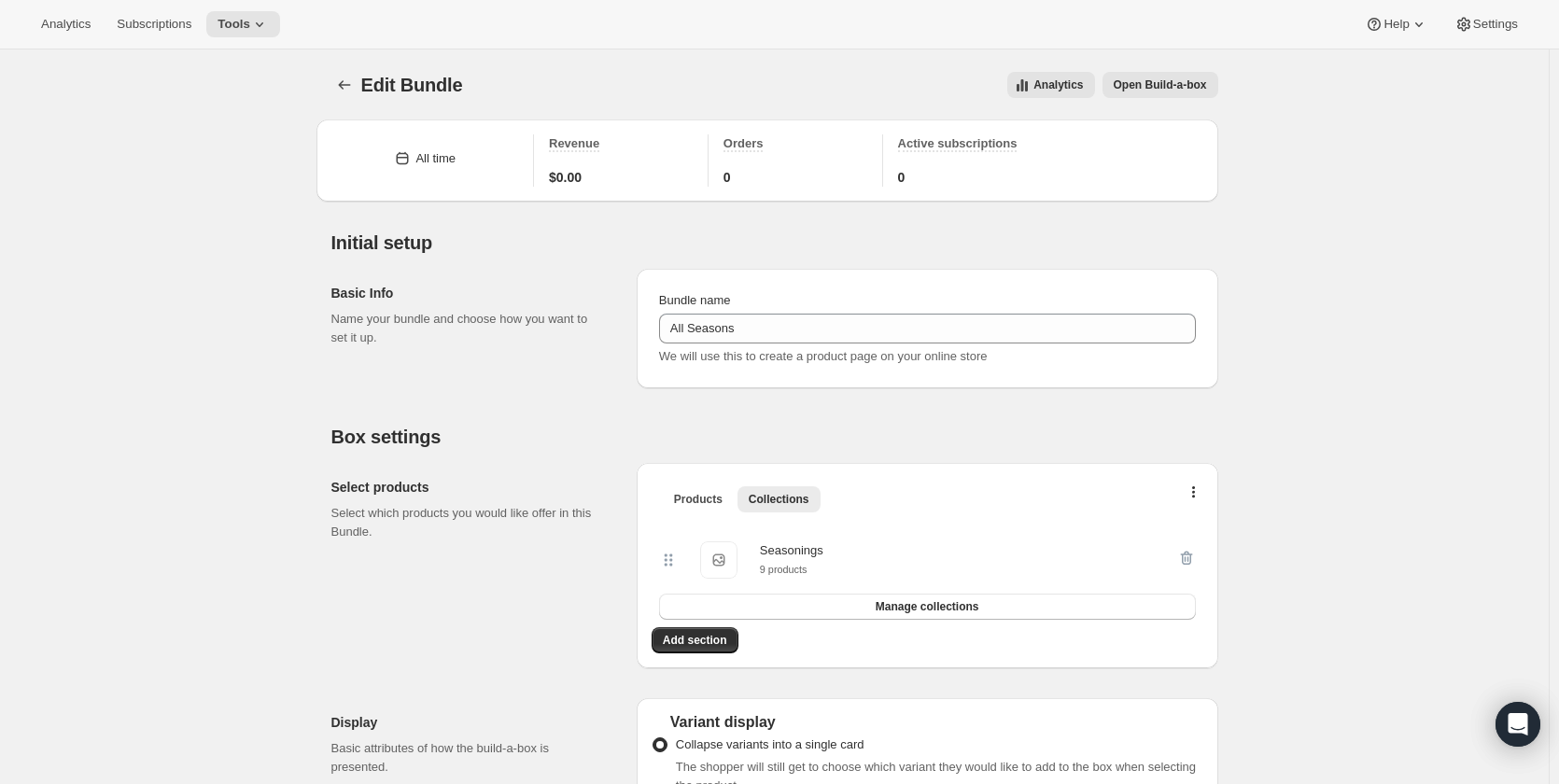
click at [1136, 84] on span "Open Build-a-box" at bounding box center [1160, 85] width 93 height 15
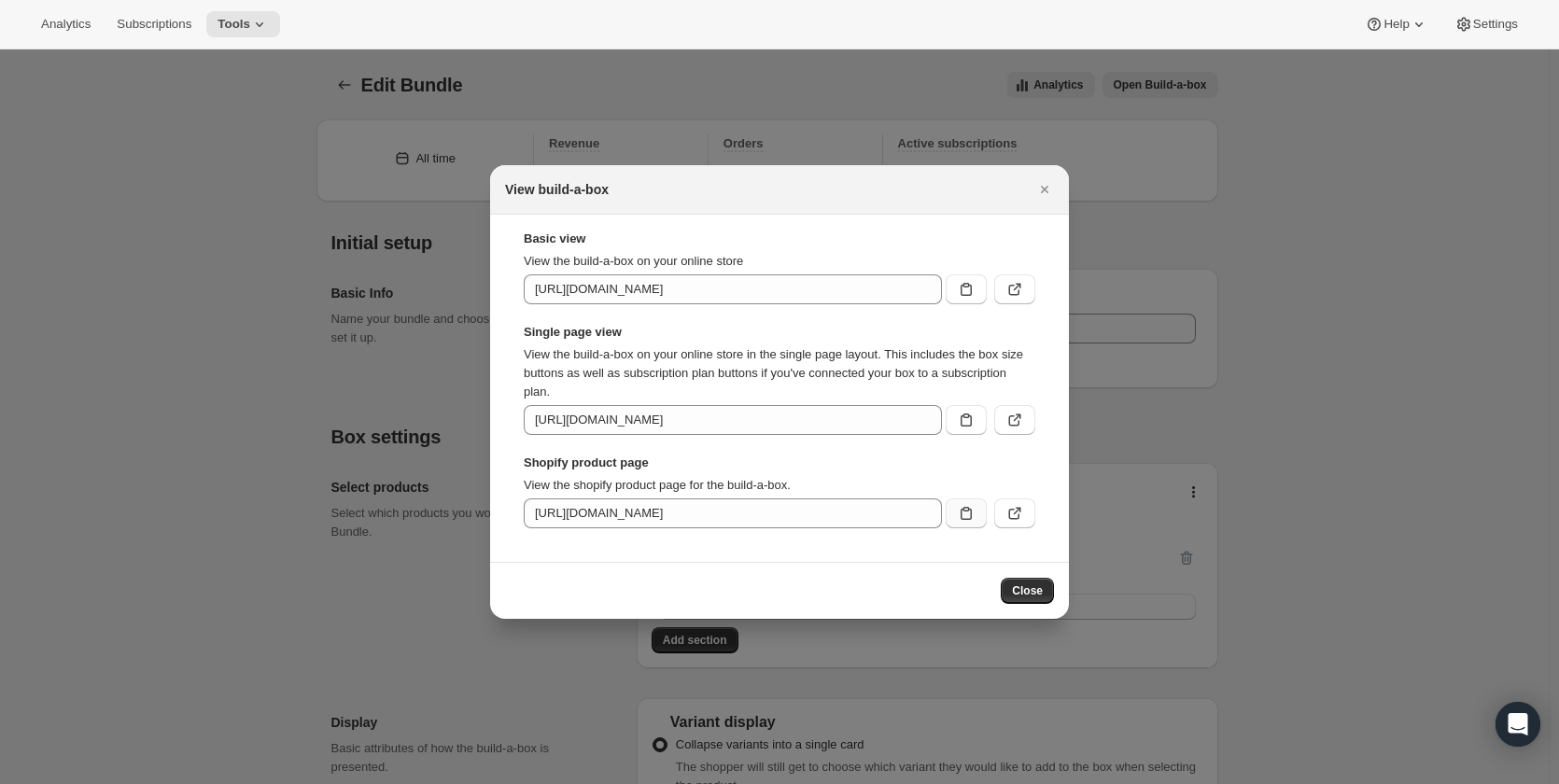
click at [964, 513] on icon ":r67:" at bounding box center [966, 513] width 19 height 19
click at [965, 515] on icon ":r67:" at bounding box center [966, 513] width 19 height 19
click at [1011, 511] on icon ":r67:" at bounding box center [1015, 513] width 19 height 19
click at [1024, 290] on button ":r67:" at bounding box center [1015, 290] width 42 height 30
click at [1018, 423] on icon ":r67:" at bounding box center [1015, 421] width 11 height 11
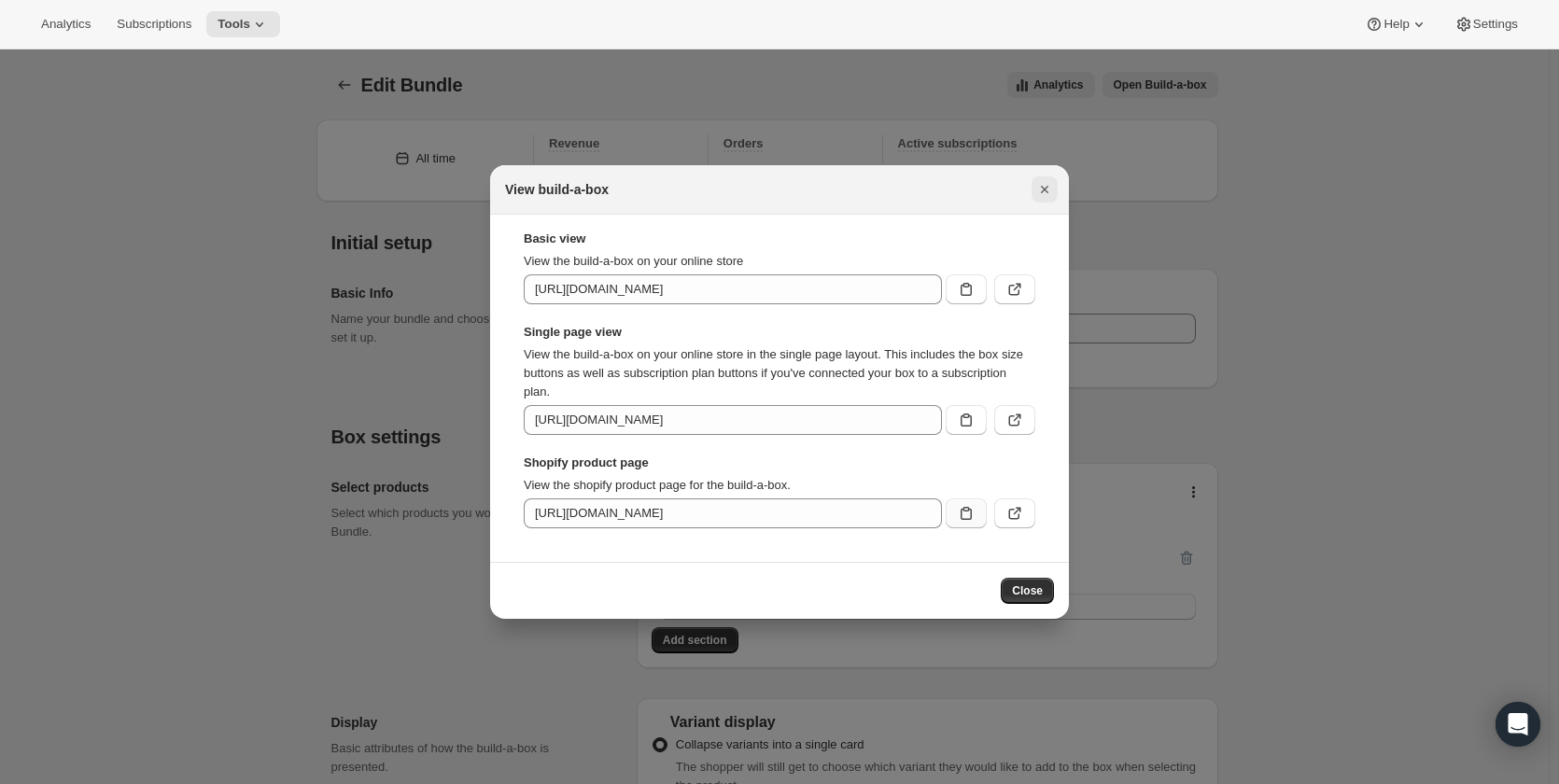
click at [1048, 189] on icon "Close" at bounding box center [1045, 190] width 19 height 19
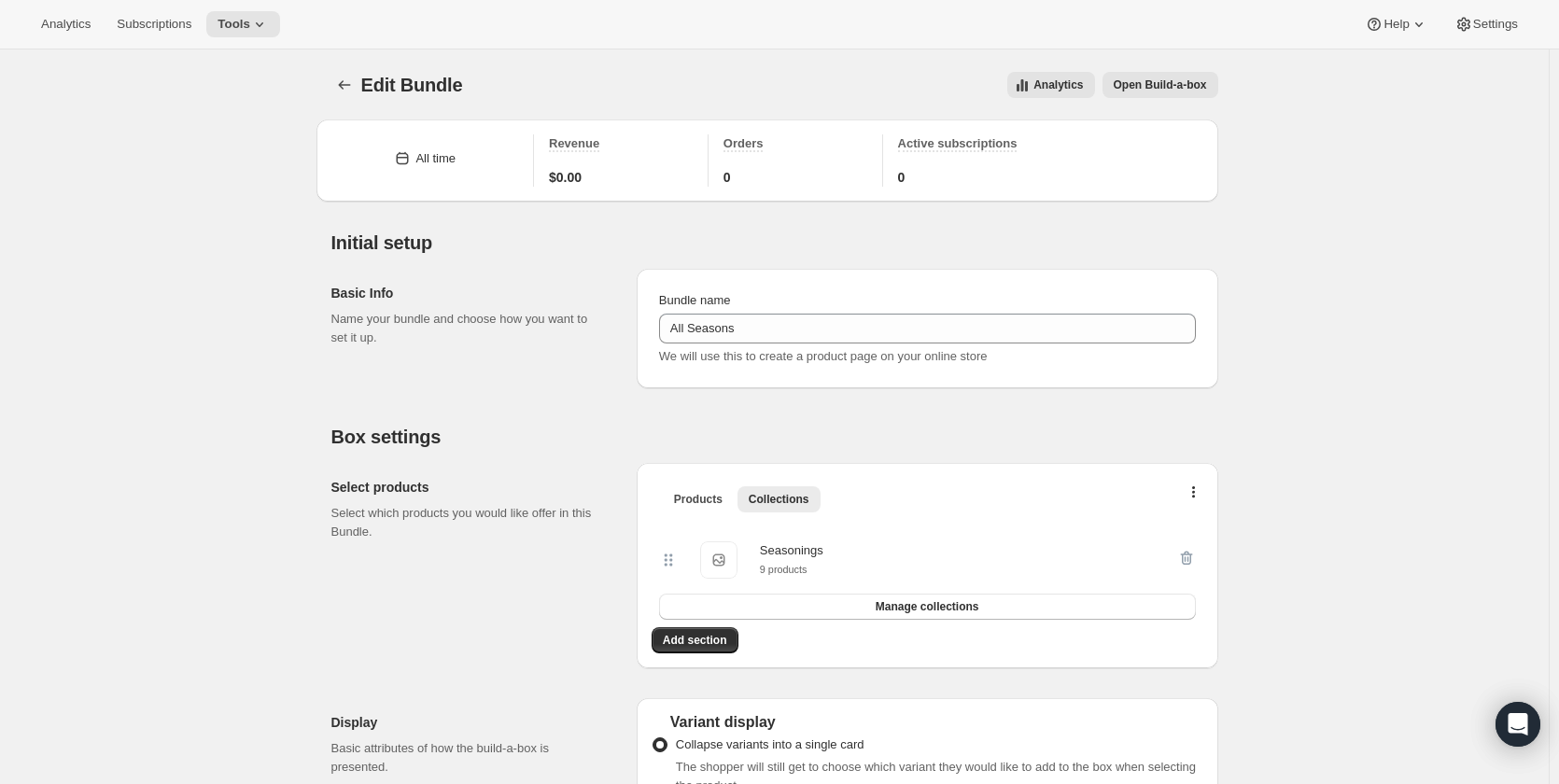
click at [1154, 90] on span "Open Build-a-box" at bounding box center [1160, 85] width 93 height 15
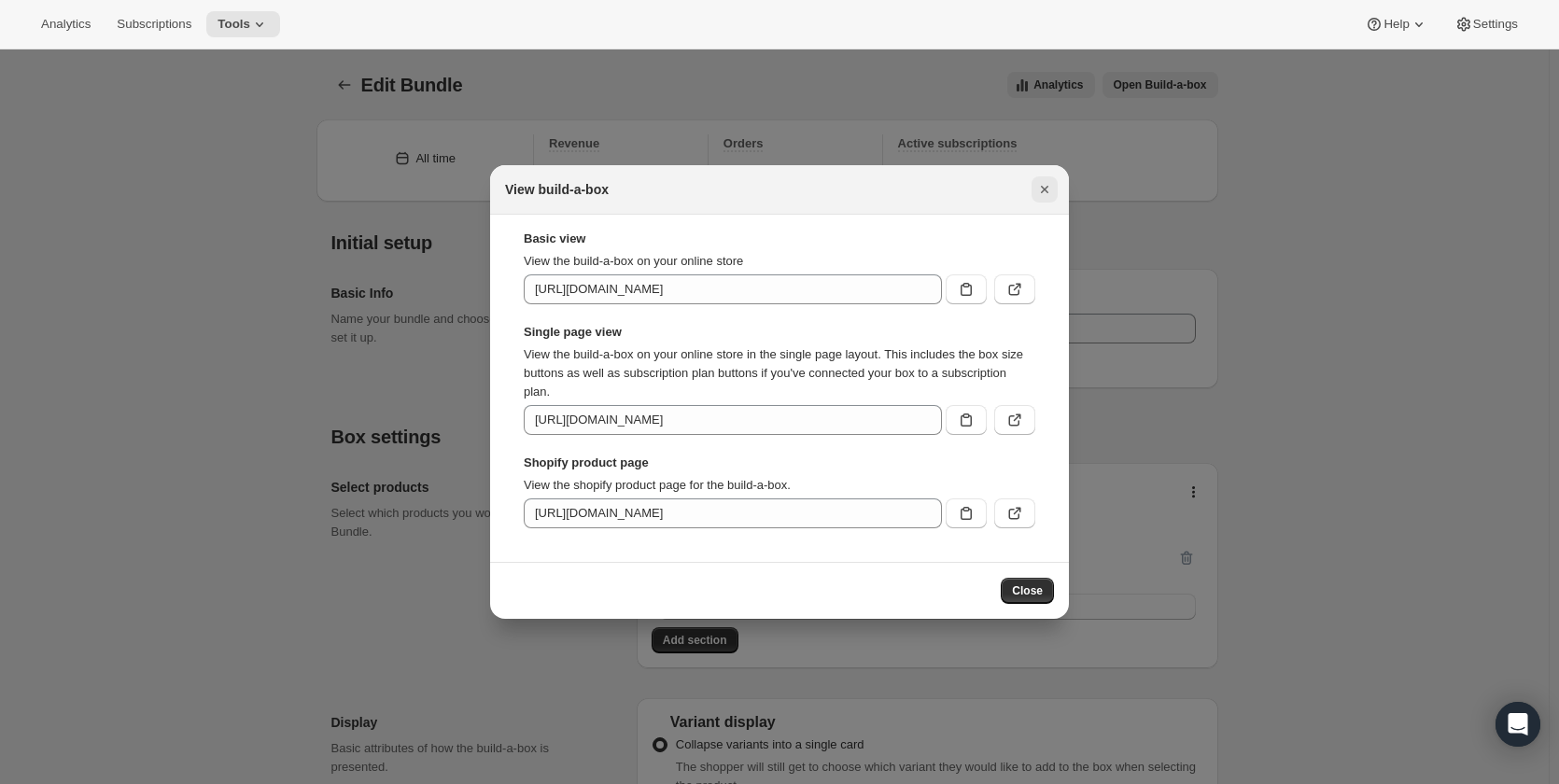
click at [1042, 186] on icon "Close" at bounding box center [1045, 190] width 19 height 19
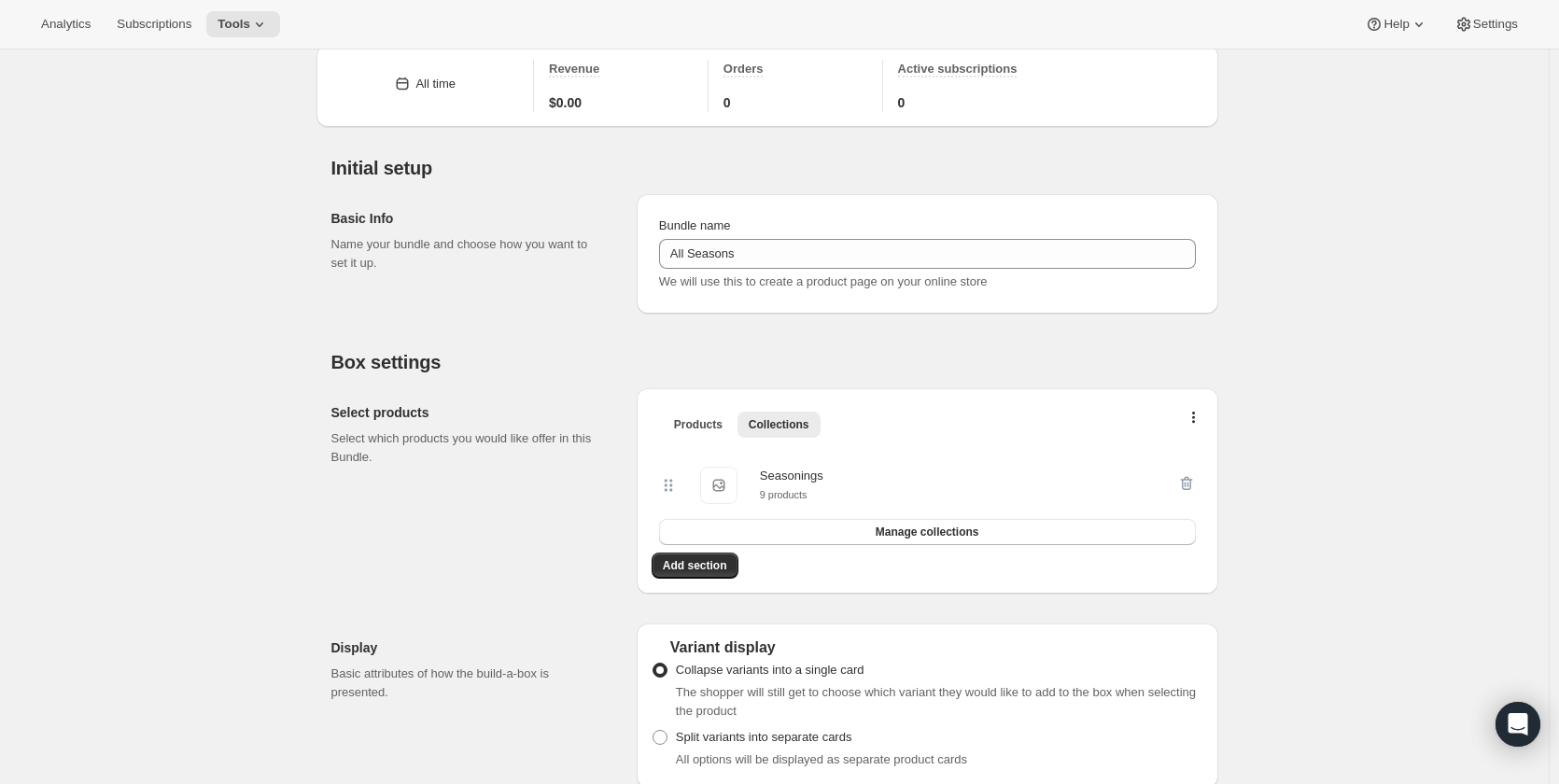
scroll to position [280, 0]
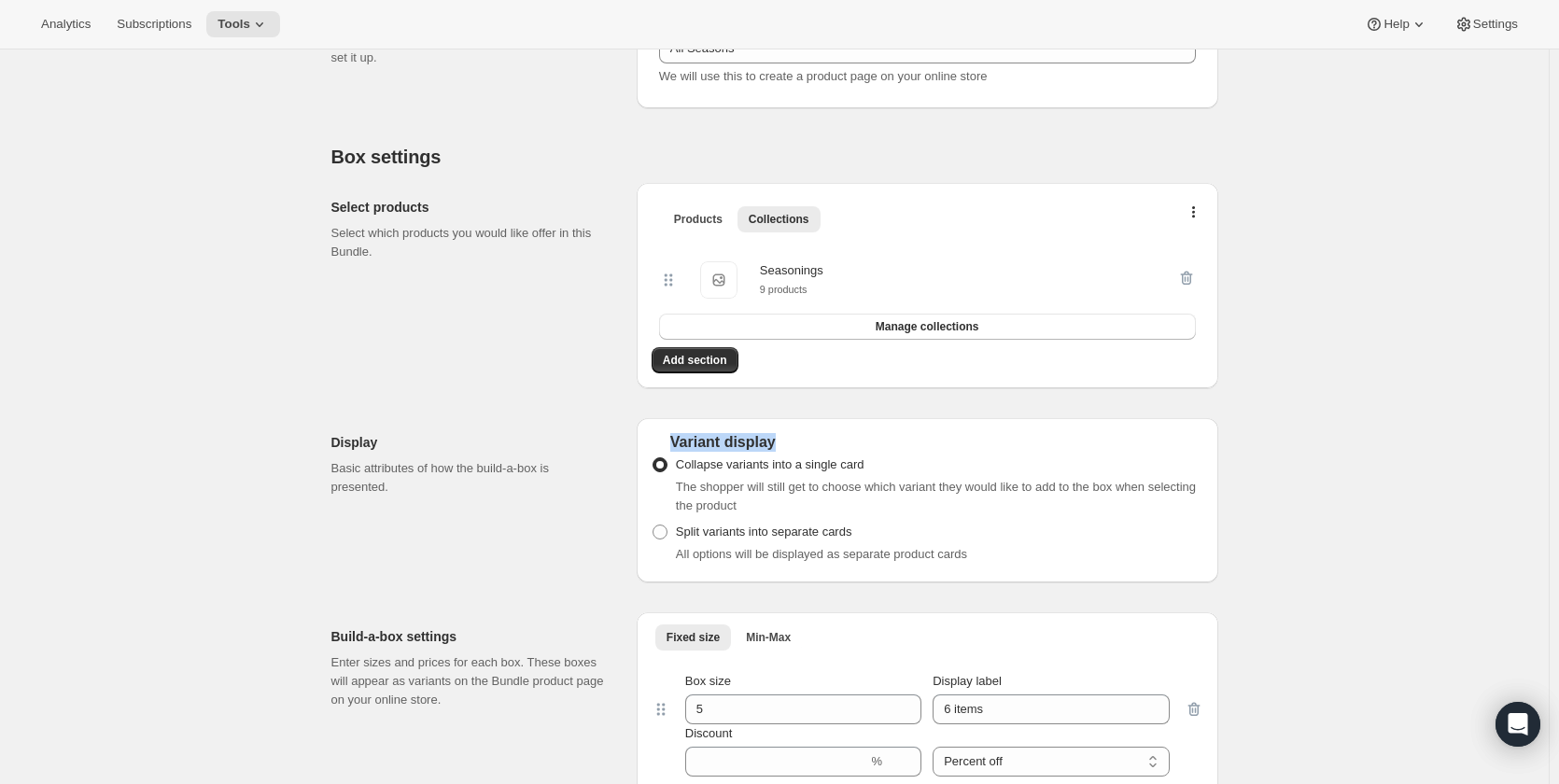
drag, startPoint x: 675, startPoint y: 442, endPoint x: 780, endPoint y: 440, distance: 105.0
click at [780, 440] on div "Variant display" at bounding box center [928, 442] width 552 height 19
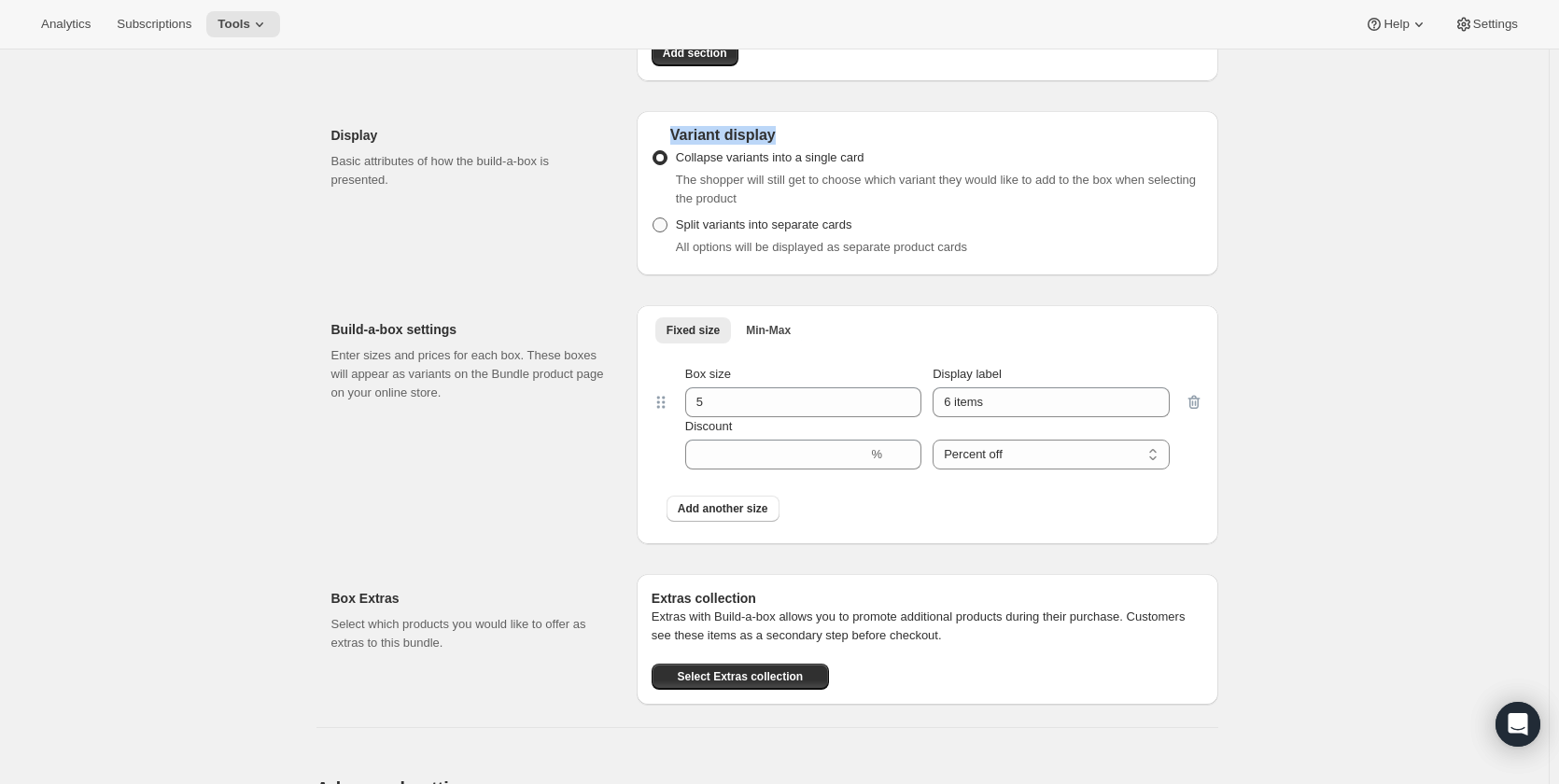
scroll to position [654, 0]
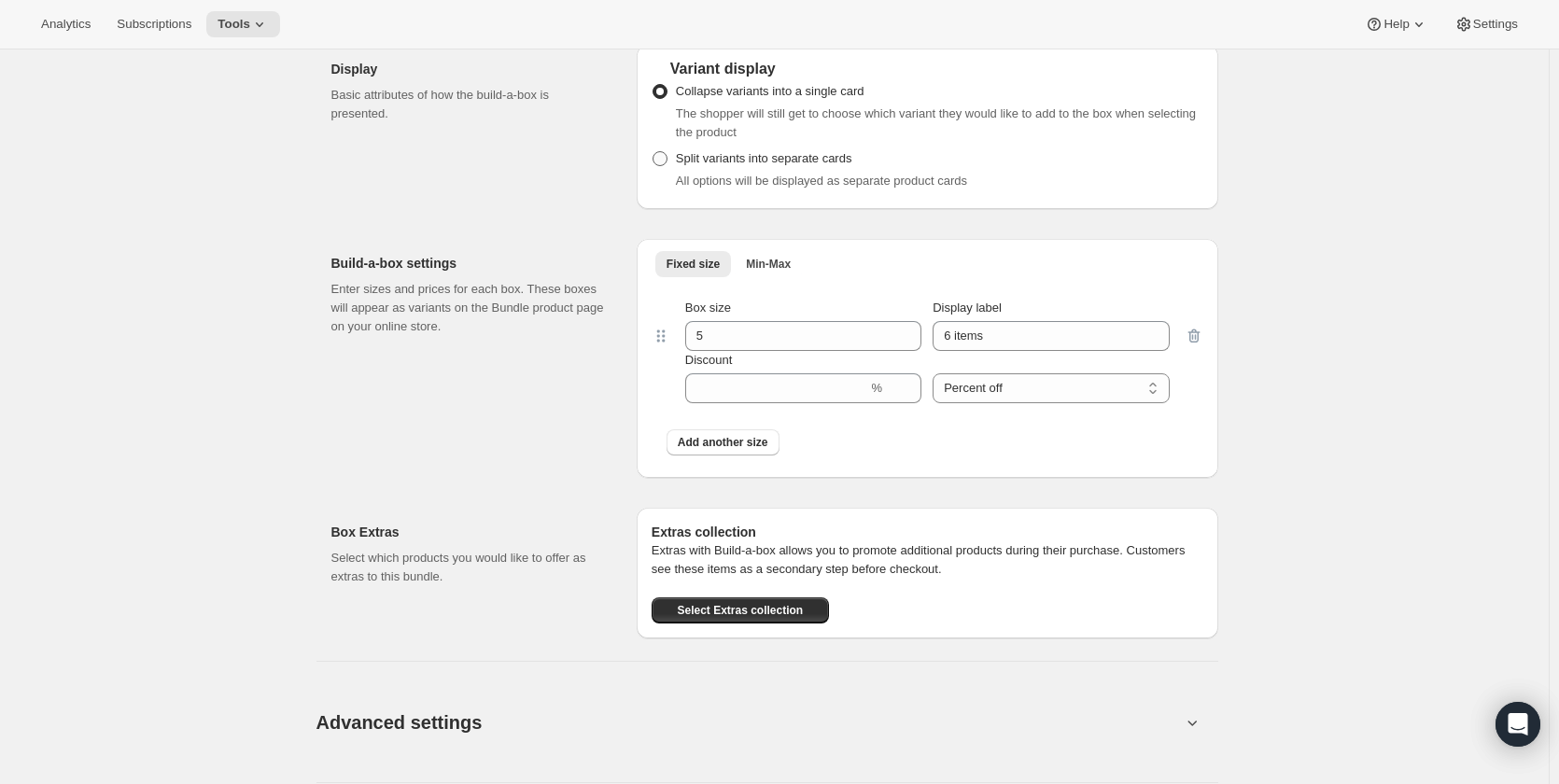
click at [812, 162] on span "Split variants into separate cards" at bounding box center [763, 158] width 176 height 14
click at [654, 152] on input "Split variants into separate cards" at bounding box center [653, 151] width 1 height 1
radio input "true"
click at [830, 89] on span "Collapse variants into a single card" at bounding box center [770, 91] width 189 height 14
click at [654, 85] on input "Collapse variants into a single card" at bounding box center [653, 84] width 1 height 1
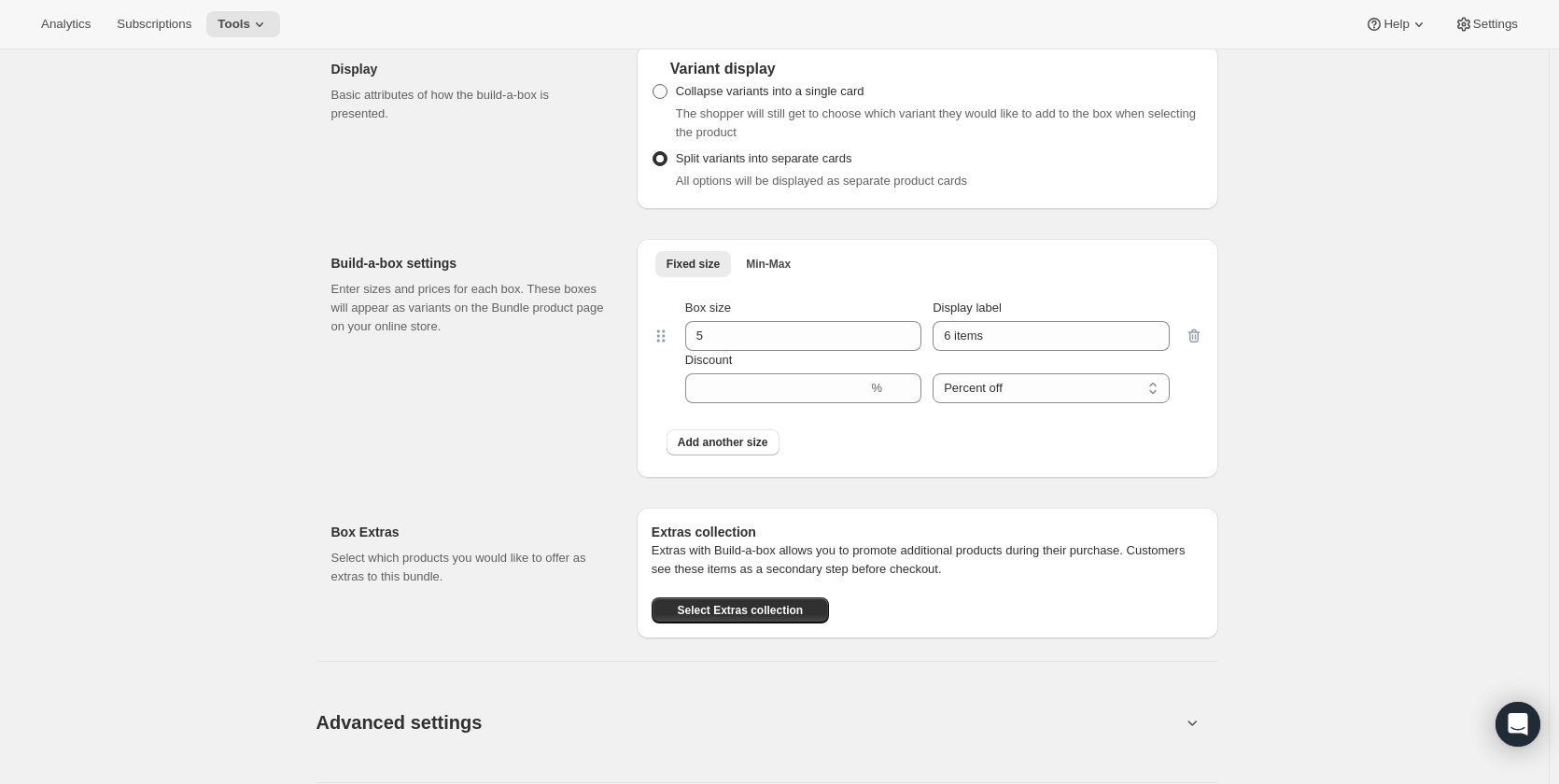
radio input "true"
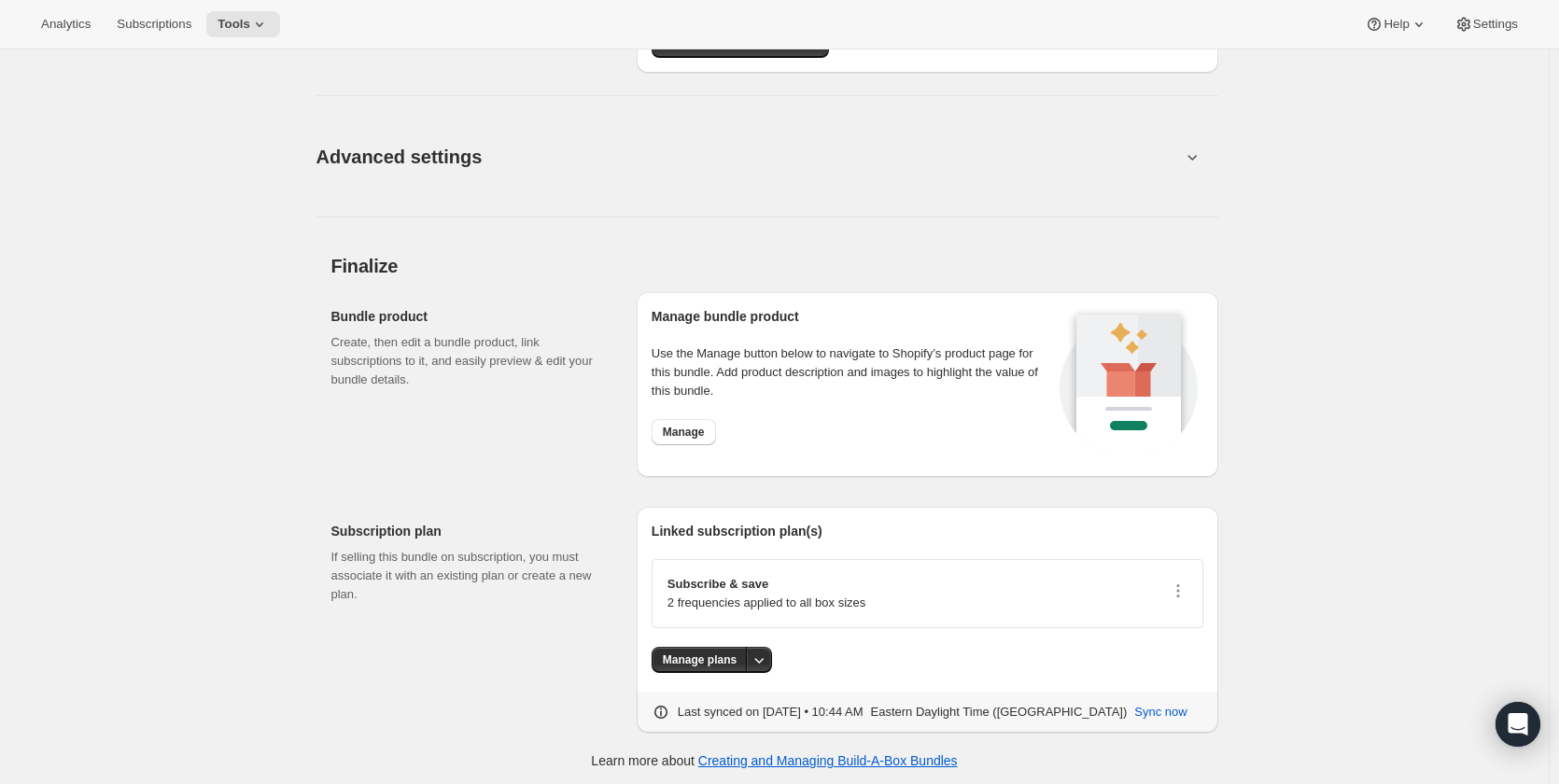
scroll to position [1224, 0]
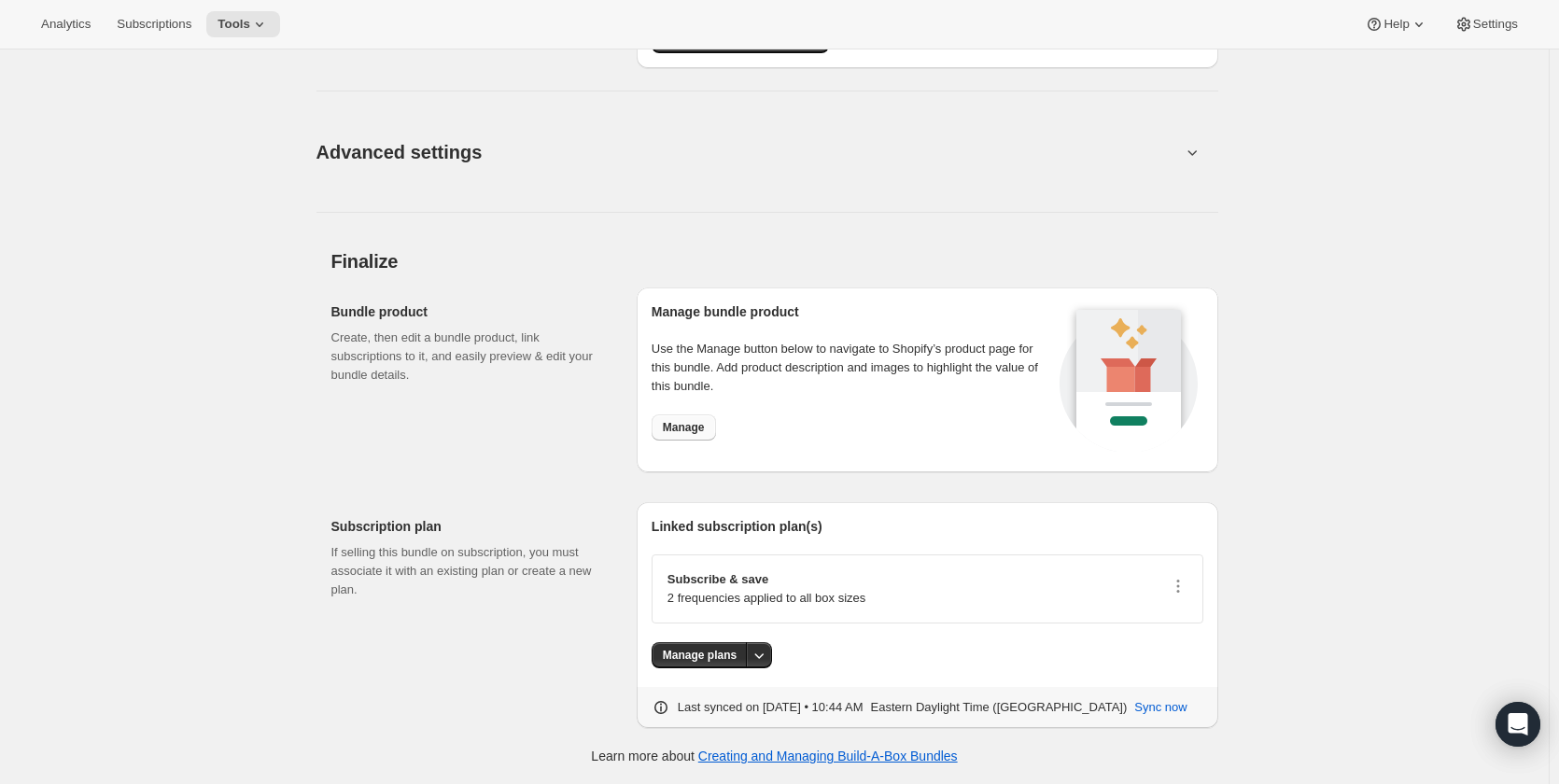
click at [700, 426] on span "Manage" at bounding box center [683, 427] width 42 height 15
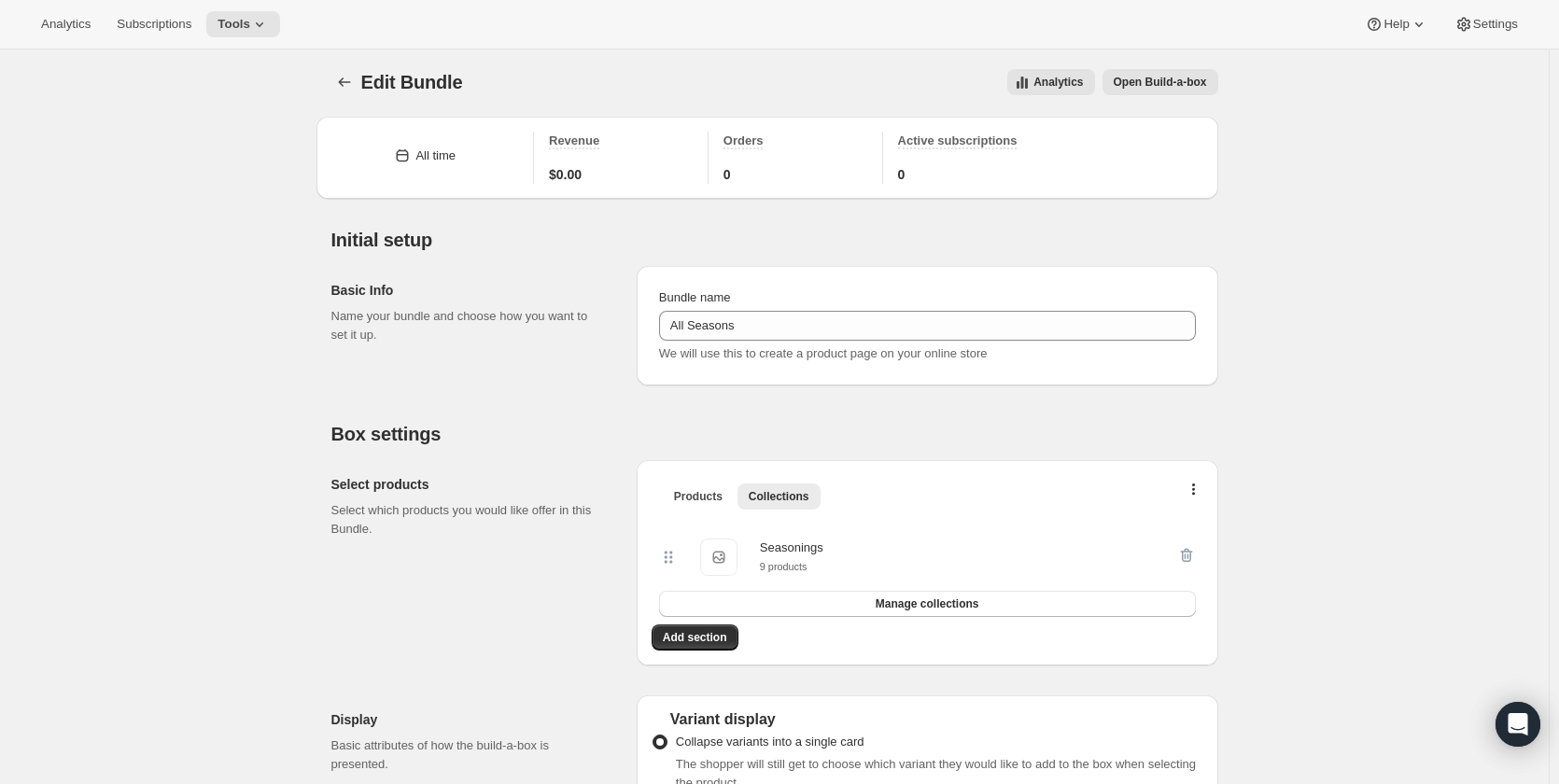
scroll to position [0, 0]
